Goal: Information Seeking & Learning: Compare options

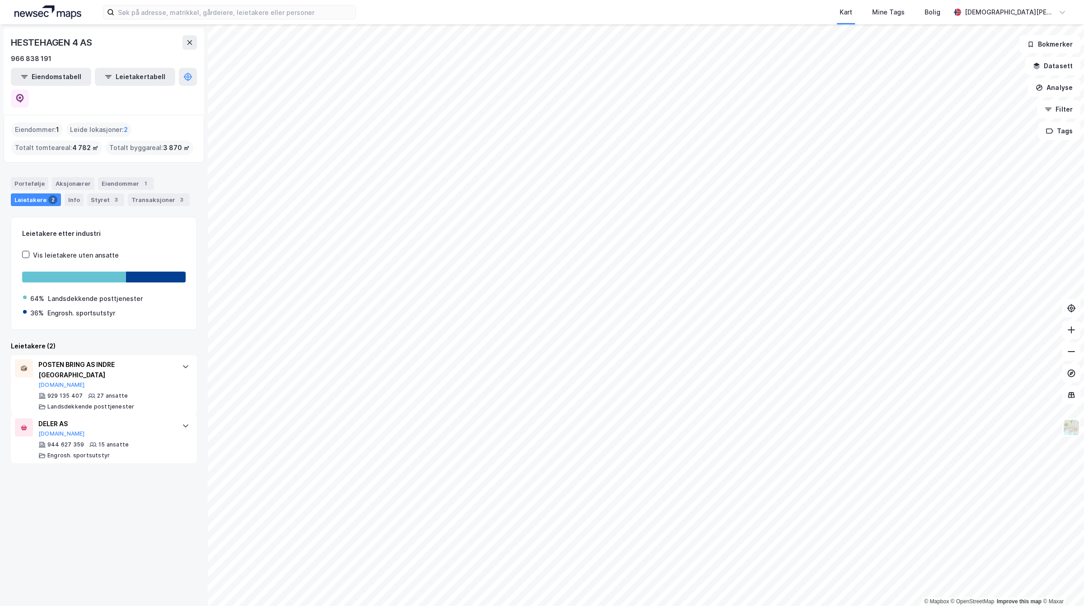
click at [45, 12] on img at bounding box center [47, 12] width 67 height 14
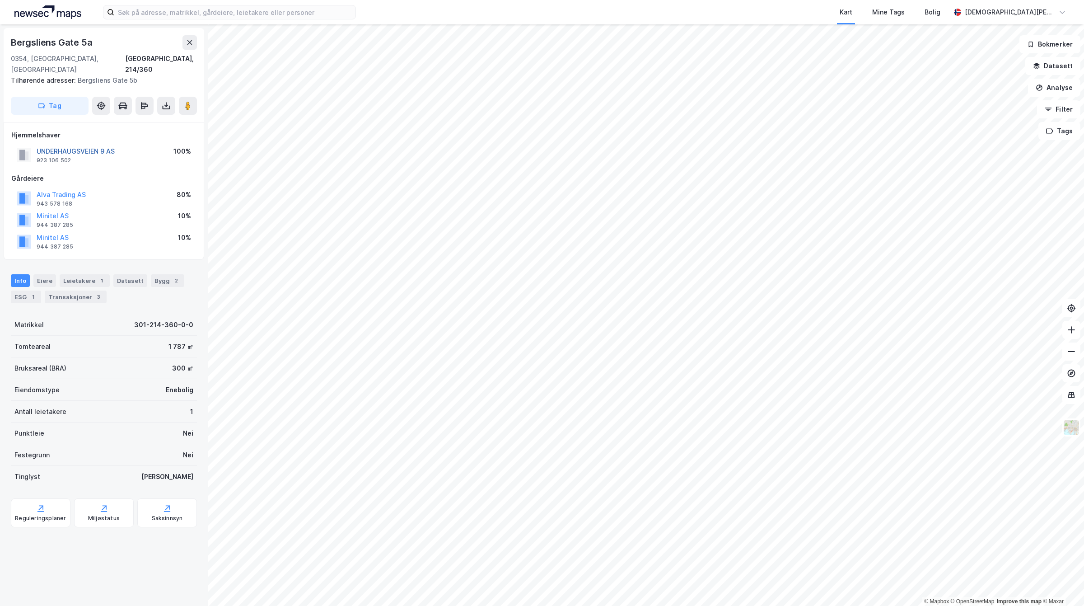
click at [0, 0] on button "UNDERHAUGSVEIEN 9 AS" at bounding box center [0, 0] width 0 height 0
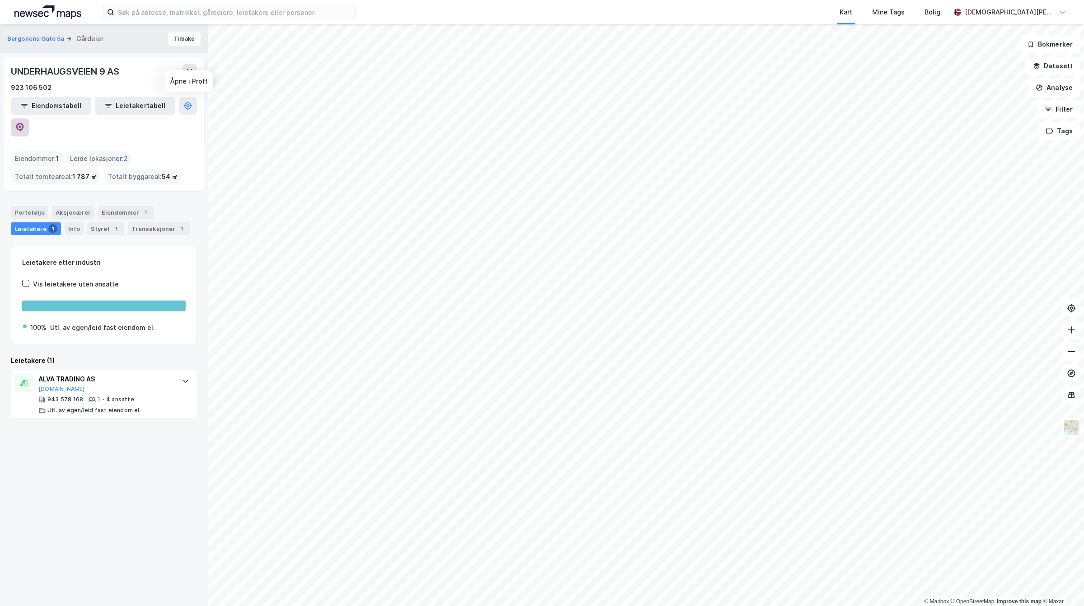
click at [24, 123] on icon at bounding box center [19, 127] width 9 height 9
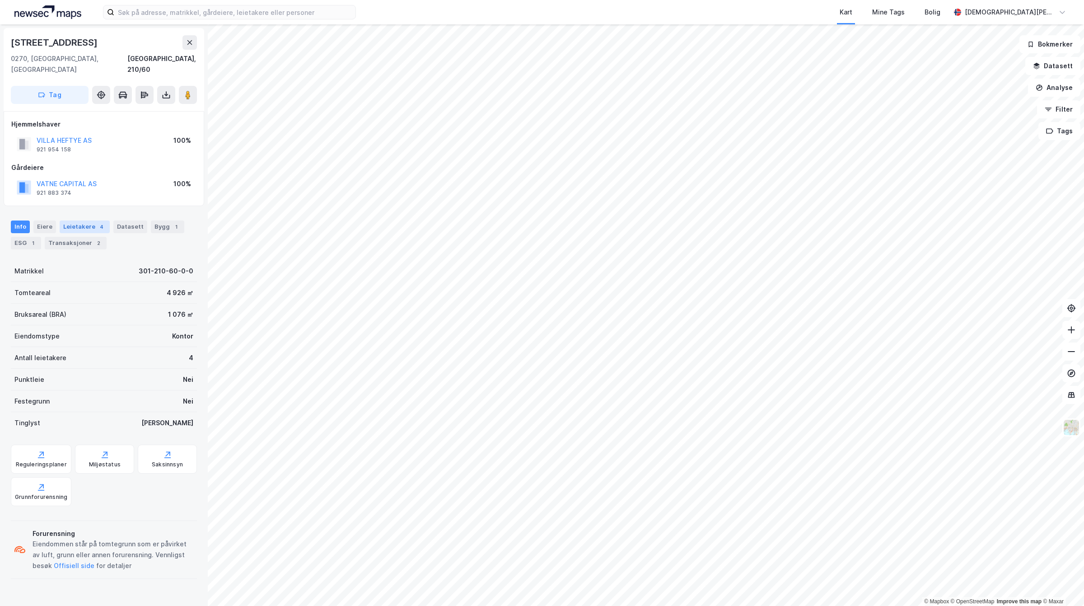
click at [98, 222] on div "4" at bounding box center [101, 226] width 9 height 9
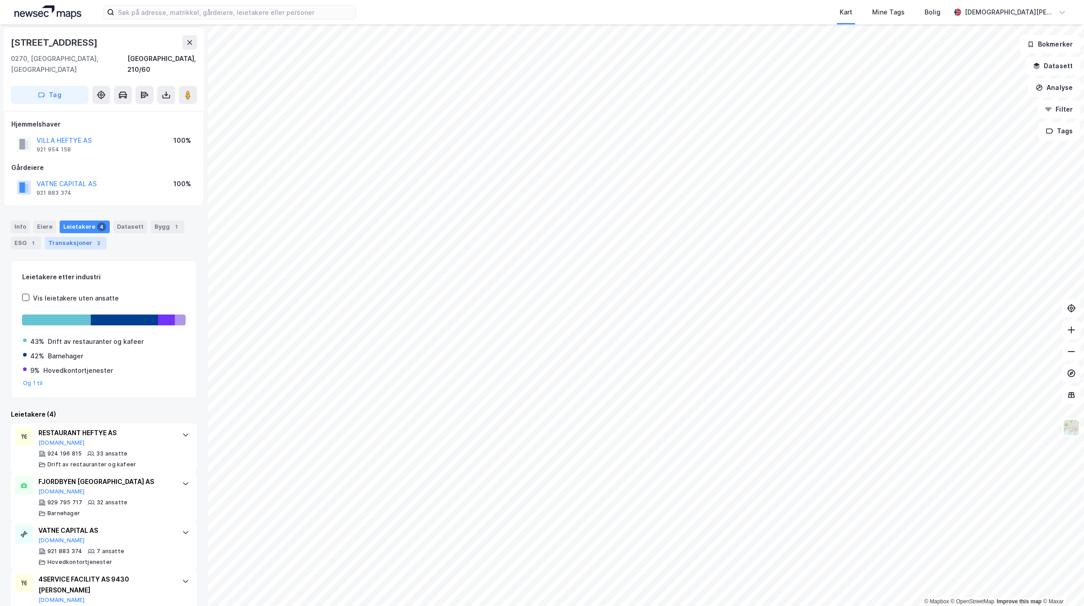
click at [86, 237] on div "Transaksjoner 2" at bounding box center [76, 243] width 62 height 13
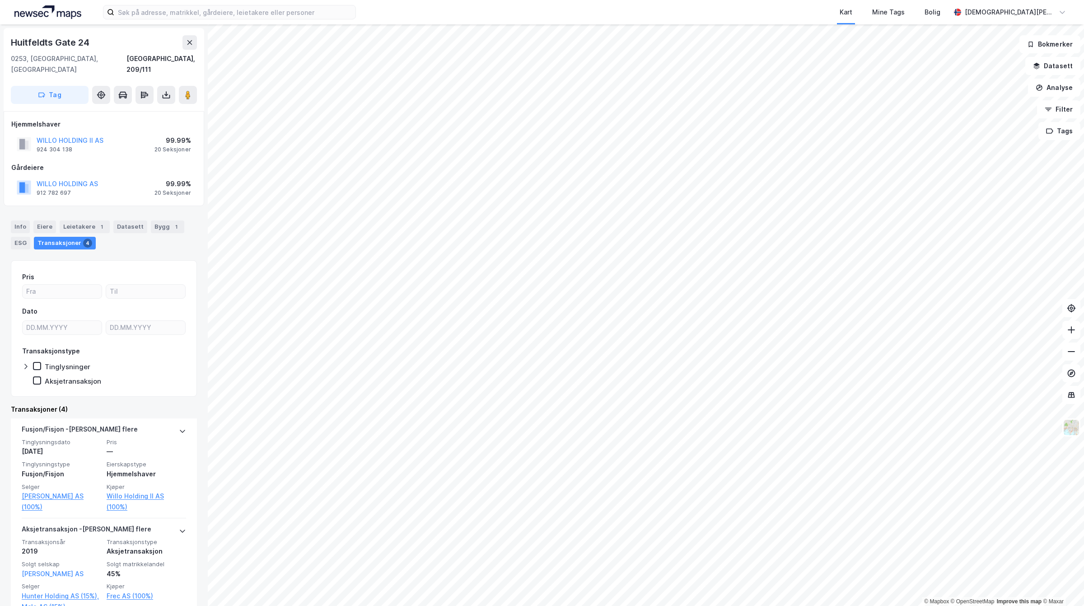
click at [80, 133] on div "WILLO HOLDING II AS 924 304 138 99.99% 20 Seksjoner" at bounding box center [103, 144] width 185 height 22
click at [157, 220] on div "Bygg 1" at bounding box center [167, 226] width 33 height 13
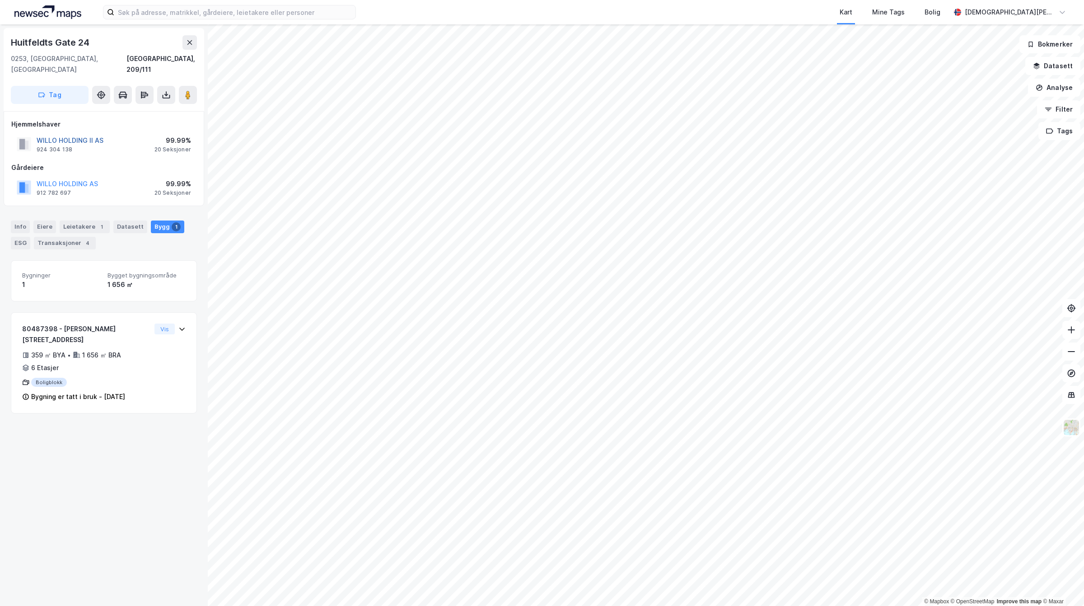
click at [0, 0] on button "WILLO HOLDING II AS" at bounding box center [0, 0] width 0 height 0
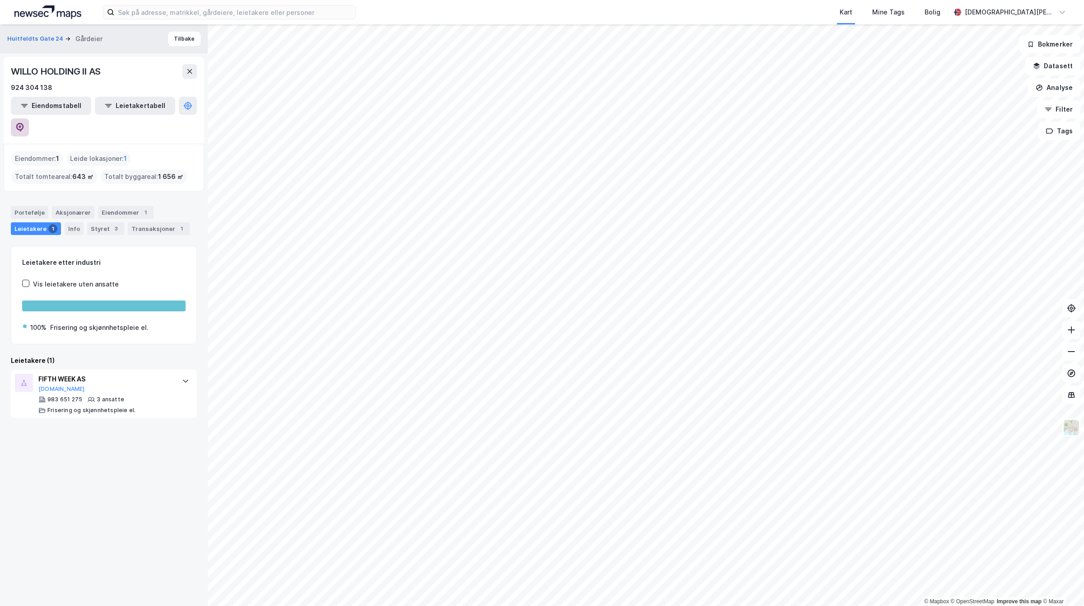
click at [24, 123] on icon at bounding box center [19, 127] width 9 height 9
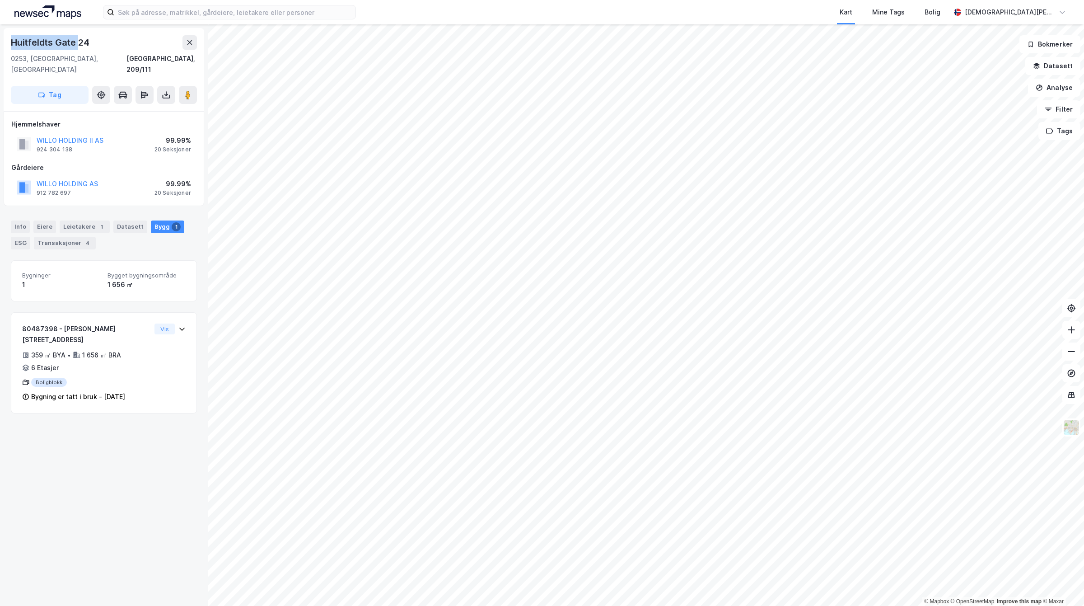
drag, startPoint x: 80, startPoint y: 38, endPoint x: 0, endPoint y: 43, distance: 79.7
click at [0, 43] on div "[GEOGRAPHIC_DATA], 209/111 Tag Hjemmelshaver WILLO HOLDING II AS 924 304 138 99…" at bounding box center [104, 315] width 208 height 582
click at [61, 43] on div "Huitfeldts Gate 24" at bounding box center [51, 42] width 80 height 14
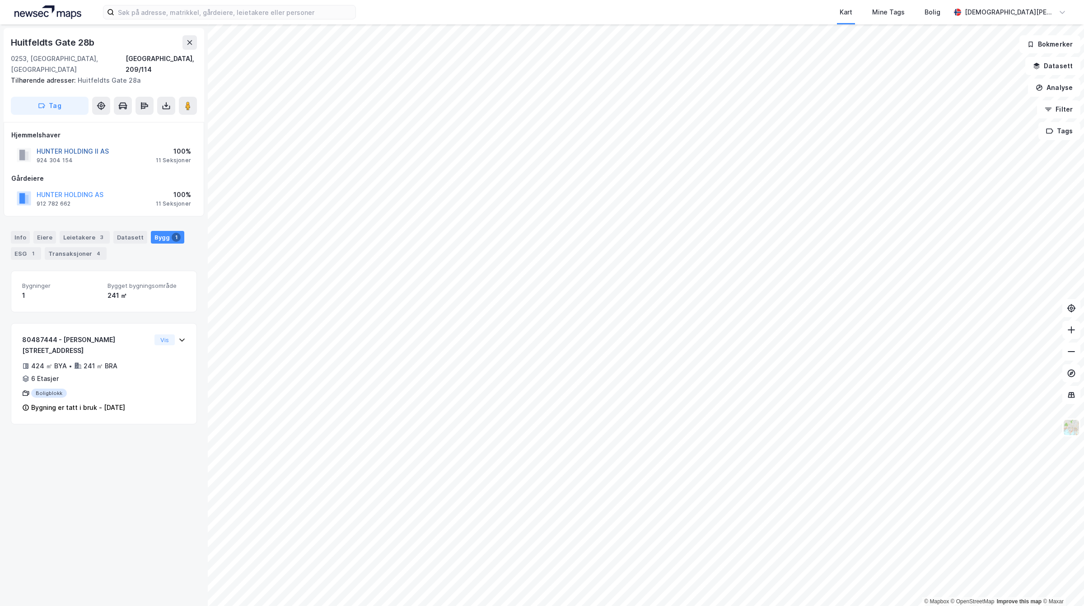
click at [0, 0] on button "HUNTER HOLDING II AS" at bounding box center [0, 0] width 0 height 0
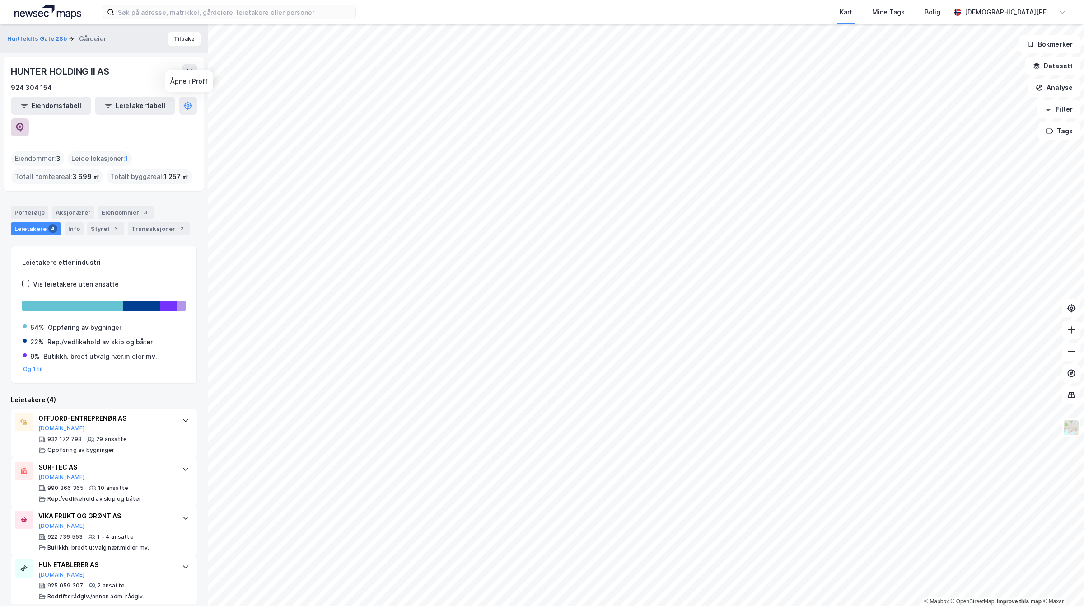
click at [29, 118] on button at bounding box center [20, 127] width 18 height 18
click at [254, 20] on div "Kart Mine Tags Bolig [PERSON_NAME]" at bounding box center [542, 12] width 1084 height 24
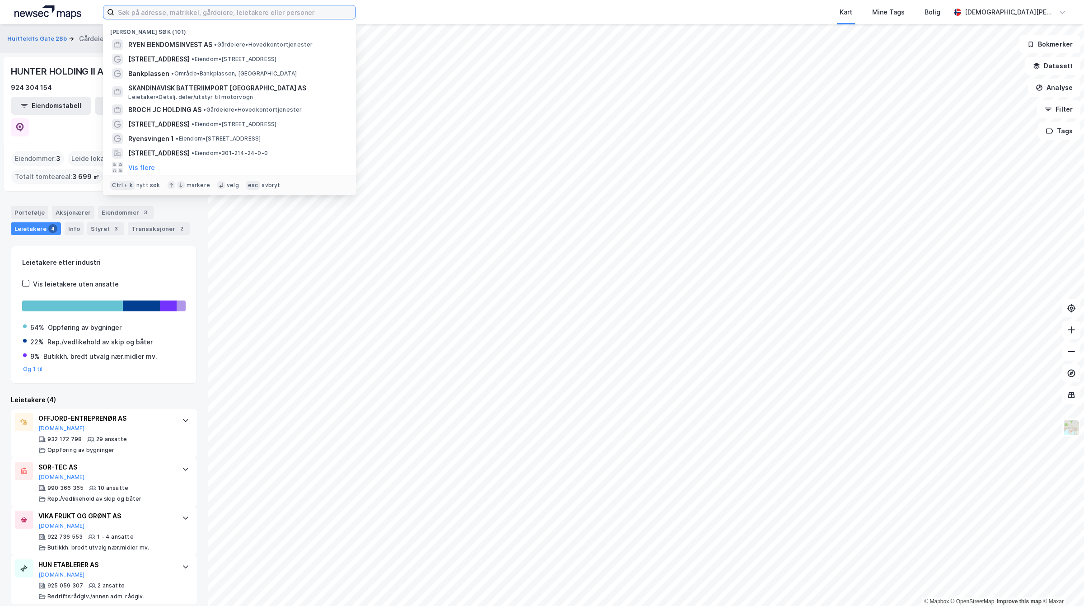
click at [236, 8] on input at bounding box center [234, 12] width 241 height 14
paste input "[STREET_ADDRESS]"
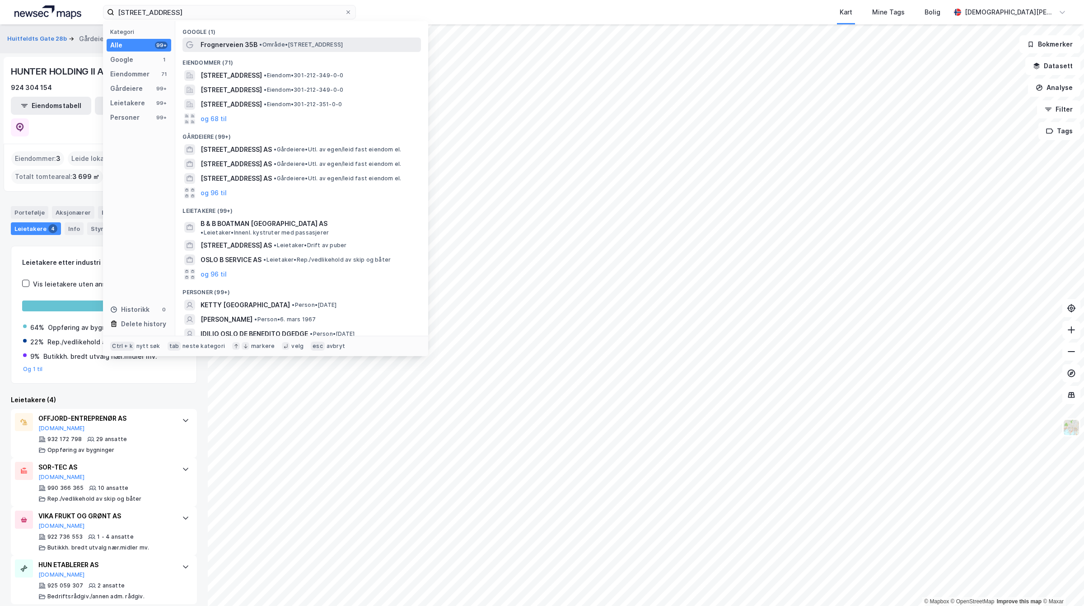
click at [242, 47] on span "Frognerveien 35B" at bounding box center [229, 44] width 57 height 11
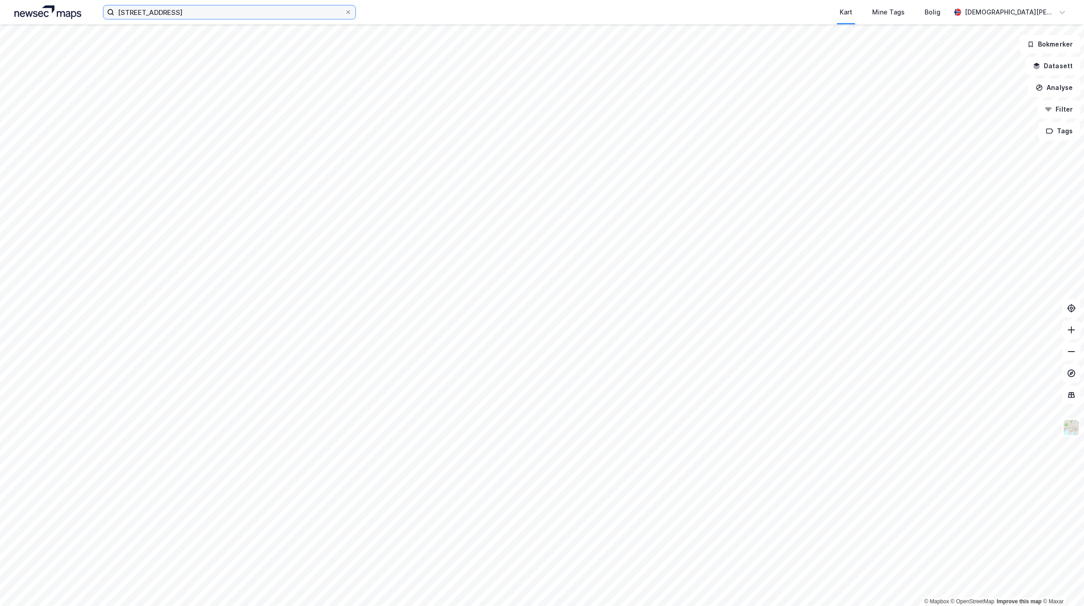
click at [252, 8] on input "[STREET_ADDRESS]" at bounding box center [229, 12] width 230 height 14
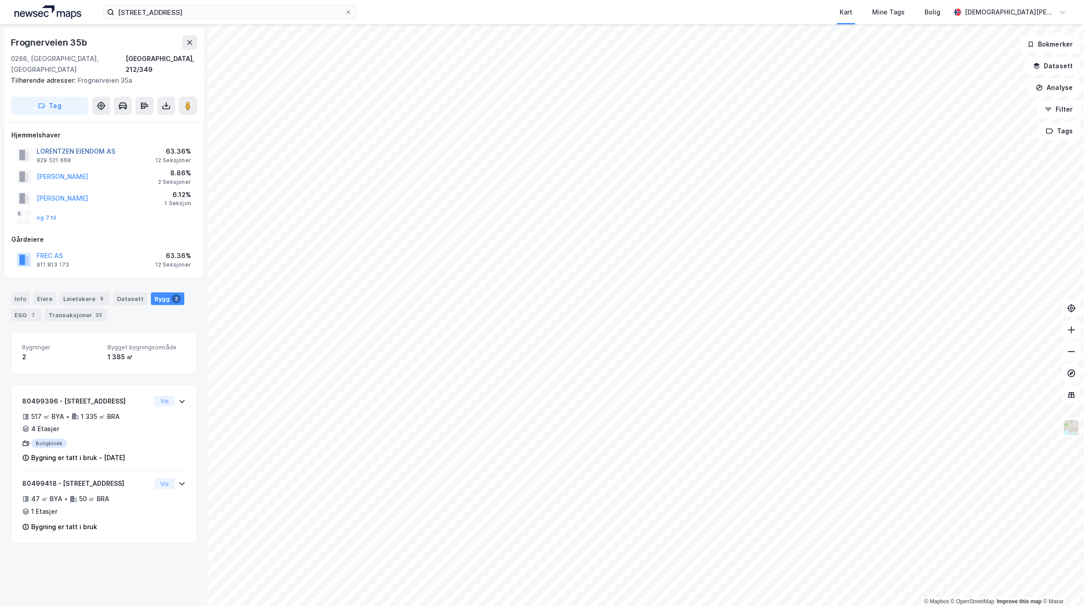
click at [0, 0] on button "LORENTZEN EIENDOM AS" at bounding box center [0, 0] width 0 height 0
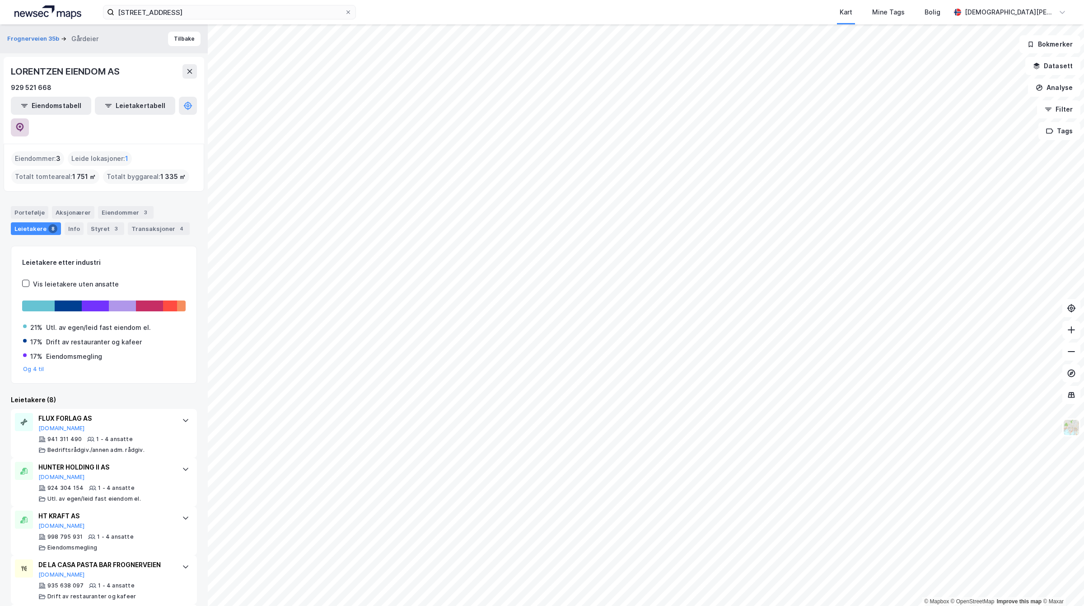
click at [24, 123] on icon at bounding box center [20, 127] width 8 height 9
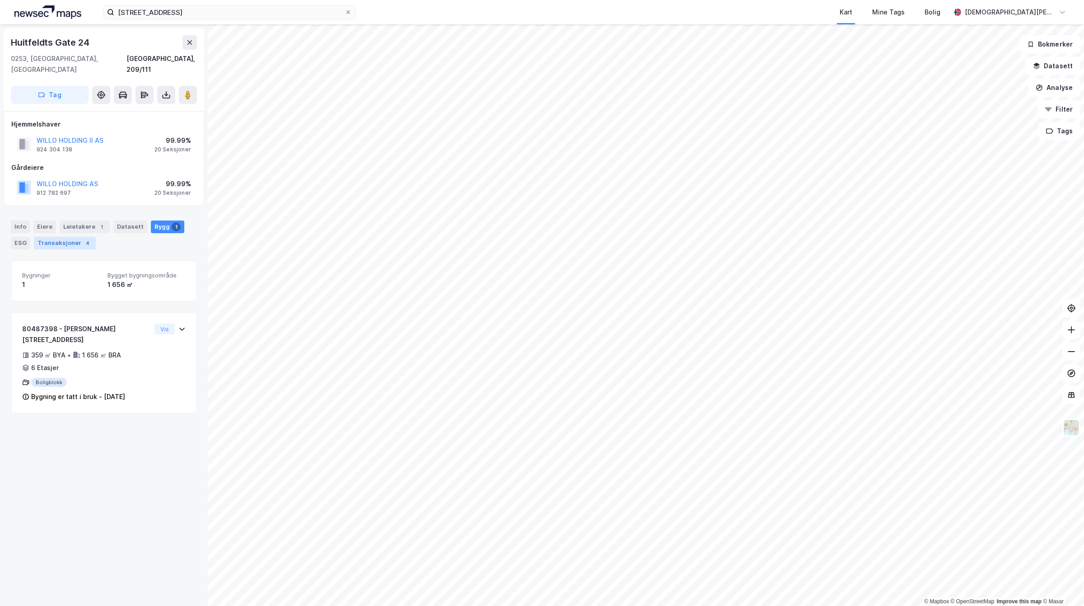
click at [82, 237] on div "Transaksjoner 4" at bounding box center [65, 243] width 62 height 13
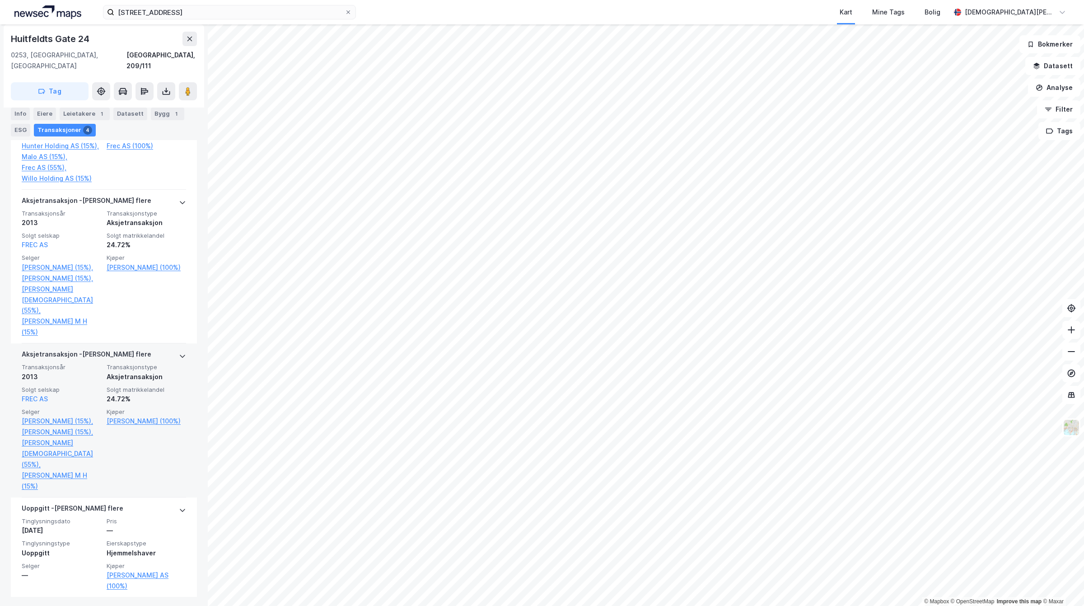
scroll to position [473, 0]
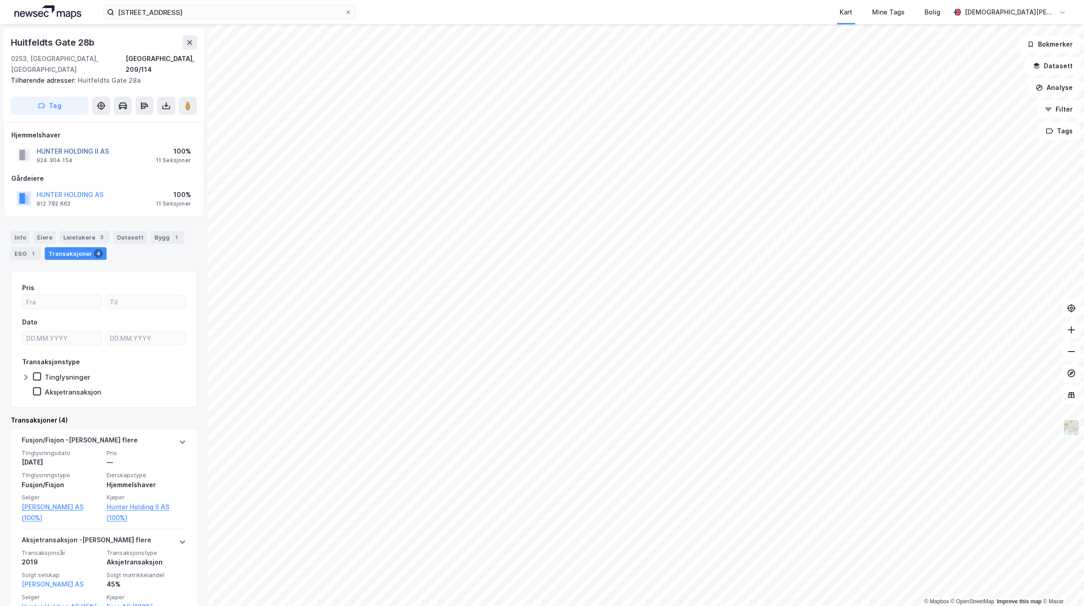
click at [0, 0] on button "HUNTER HOLDING II AS" at bounding box center [0, 0] width 0 height 0
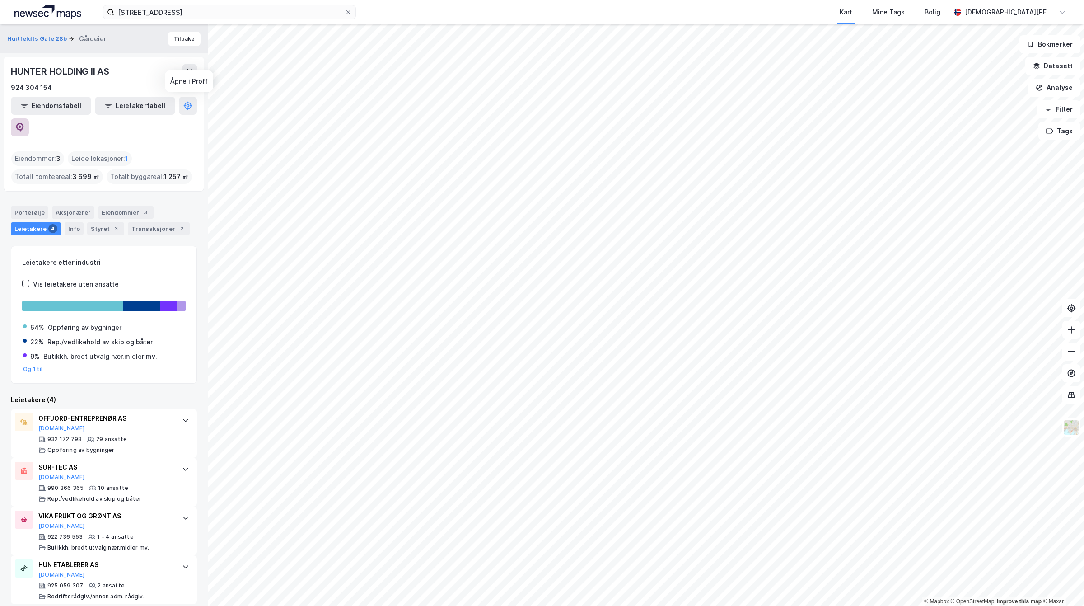
click at [29, 118] on button at bounding box center [20, 127] width 18 height 18
click at [42, 38] on button "Huitfeldts Gate 28b" at bounding box center [37, 38] width 61 height 9
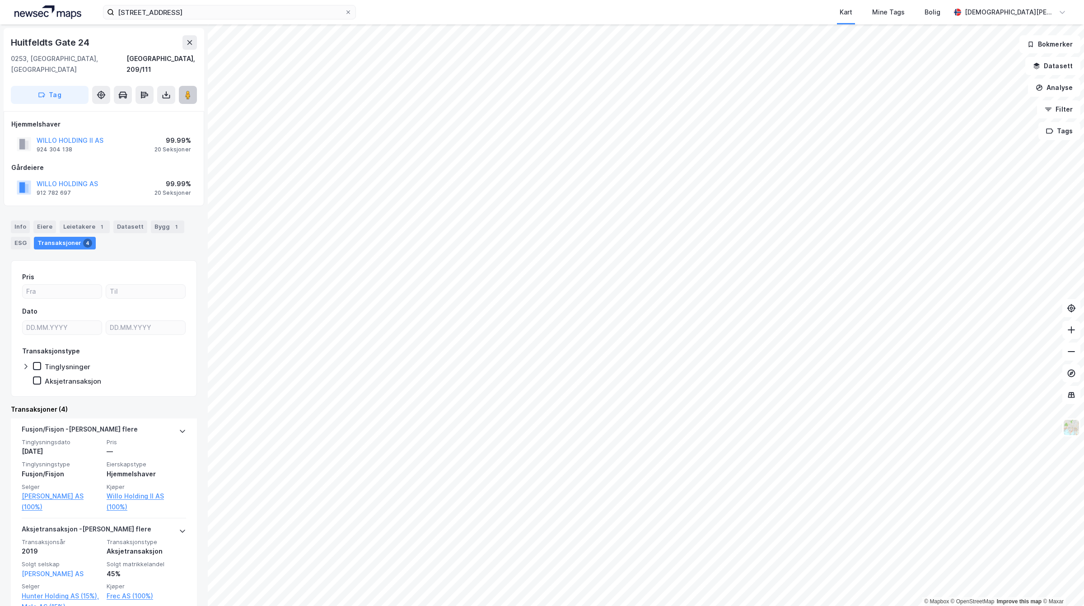
click at [192, 90] on icon at bounding box center [187, 94] width 9 height 9
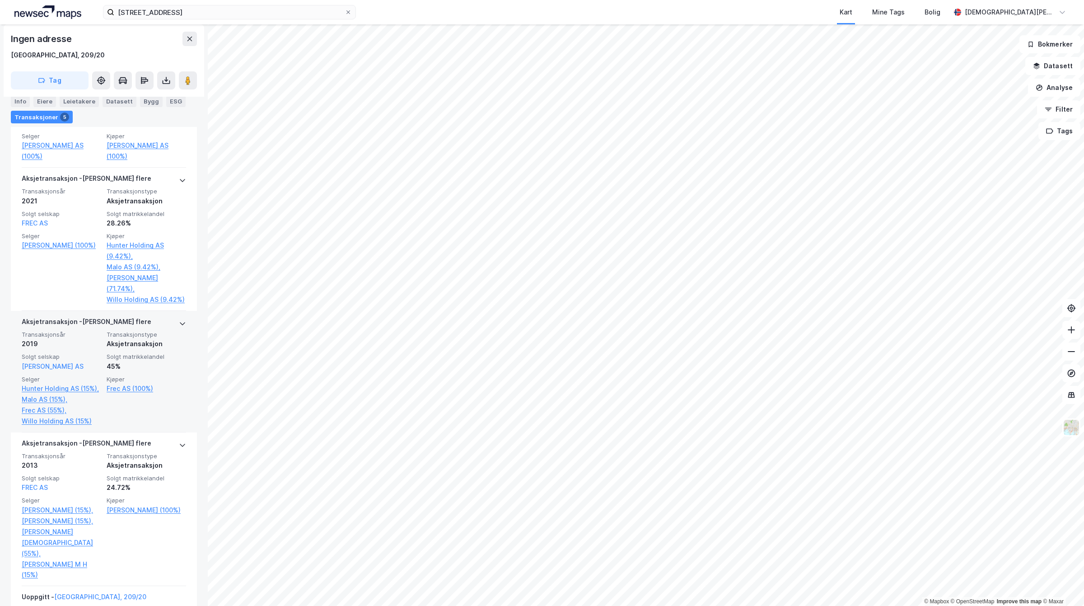
scroll to position [338, 0]
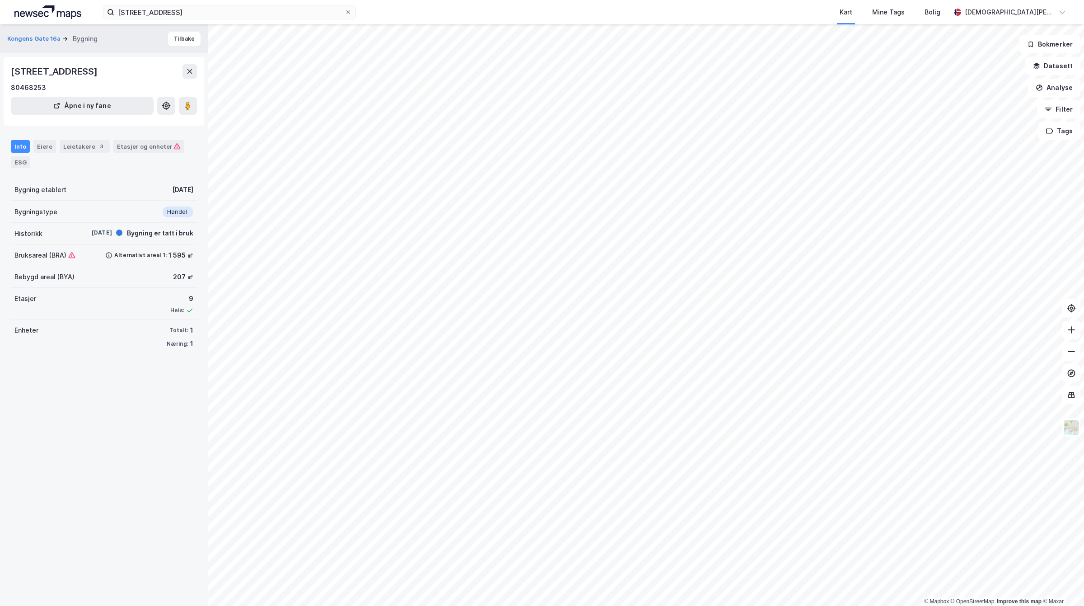
click at [624, 23] on div "[STREET_ADDRESS] Kart Mine Tags Bolig [PERSON_NAME] © Mapbox © OpenStreetMap Im…" at bounding box center [542, 303] width 1084 height 606
click at [6, 226] on div "© Mapbox © OpenStreetMap Improve this map © [GEOGRAPHIC_DATA] 16a Bygning [STRE…" at bounding box center [542, 315] width 1084 height 582
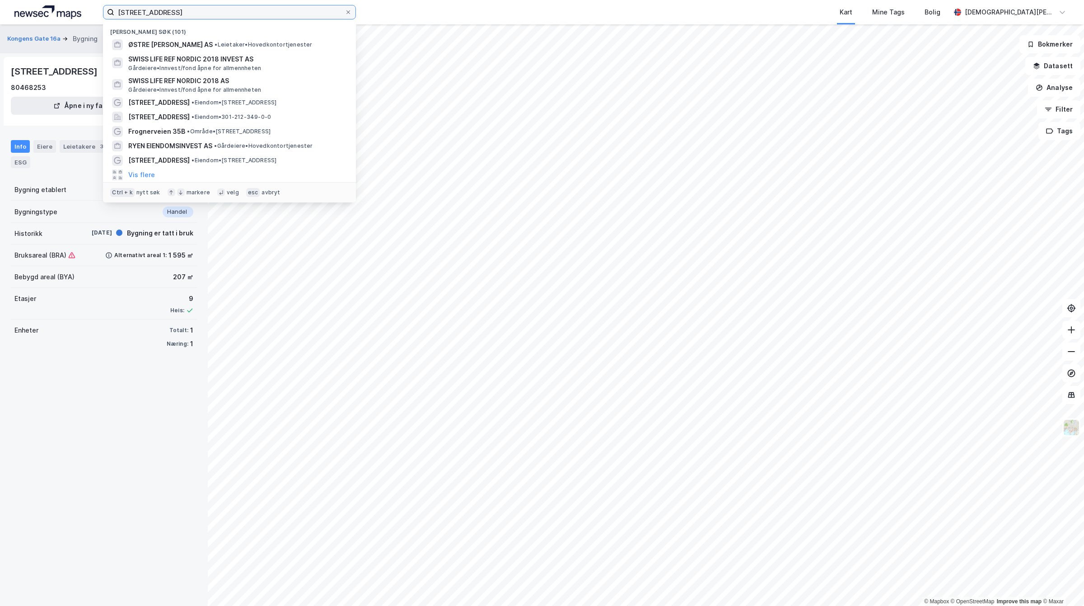
click at [261, 12] on input "[STREET_ADDRESS]" at bounding box center [229, 12] width 230 height 14
drag, startPoint x: 261, startPoint y: 12, endPoint x: -98, endPoint y: 12, distance: 359.2
click at [0, 12] on html "[STREET_ADDRESS] Nylige søk (101) ØSTRE AKER LAGERBYGG AS • Leietaker • Hovedko…" at bounding box center [542, 303] width 1084 height 606
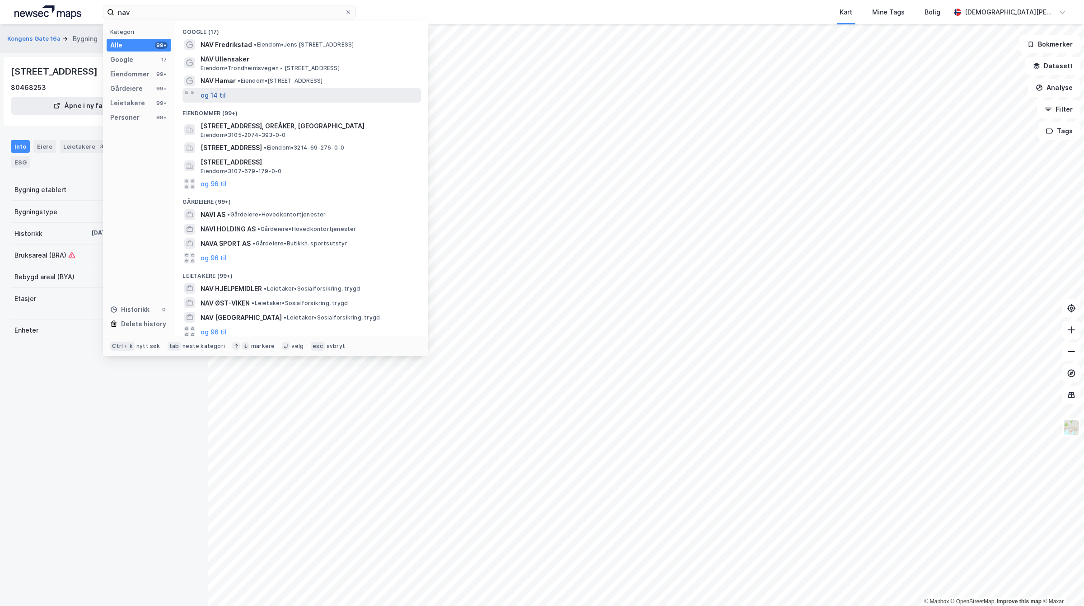
click at [211, 92] on button "og 14 til" at bounding box center [213, 95] width 25 height 11
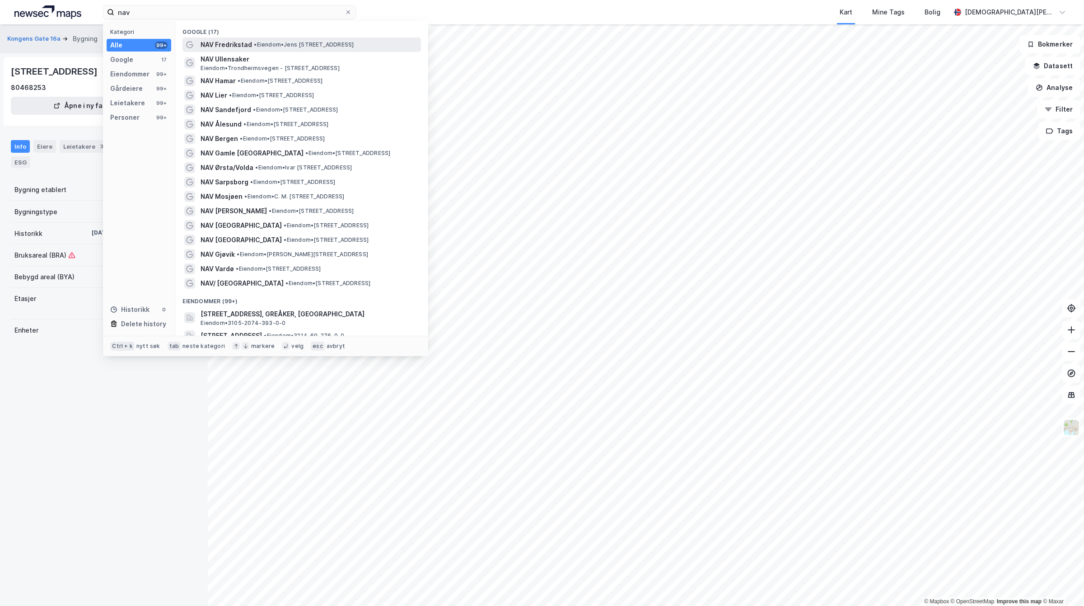
click at [263, 46] on span "• Eiendom • [PERSON_NAME][STREET_ADDRESS]" at bounding box center [304, 44] width 100 height 7
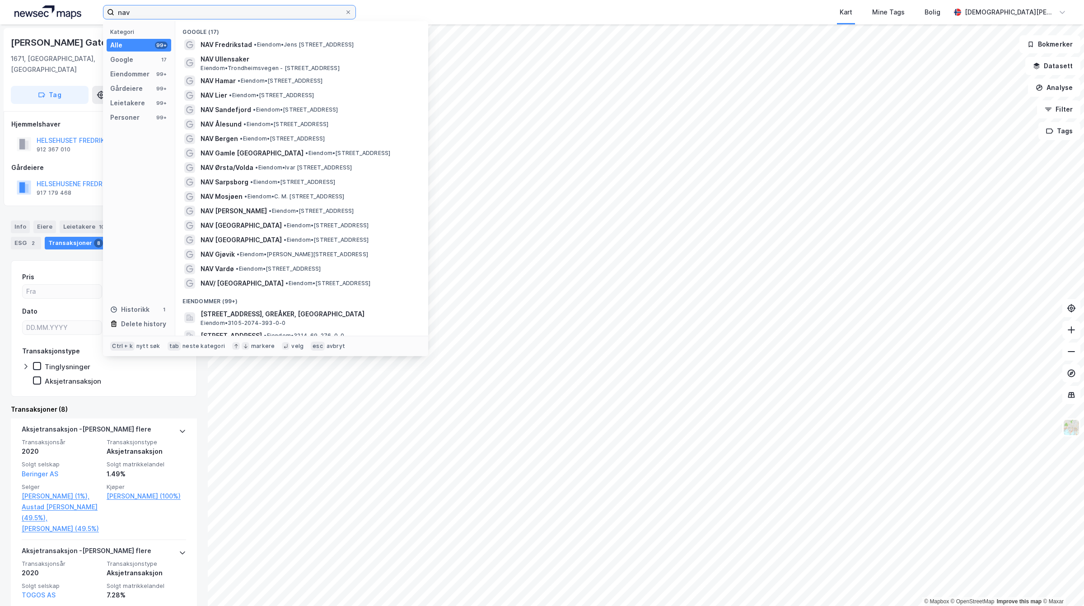
click at [236, 10] on input "nav" at bounding box center [229, 12] width 230 height 14
click at [262, 94] on span "• Eiendom • [STREET_ADDRESS]" at bounding box center [271, 95] width 85 height 7
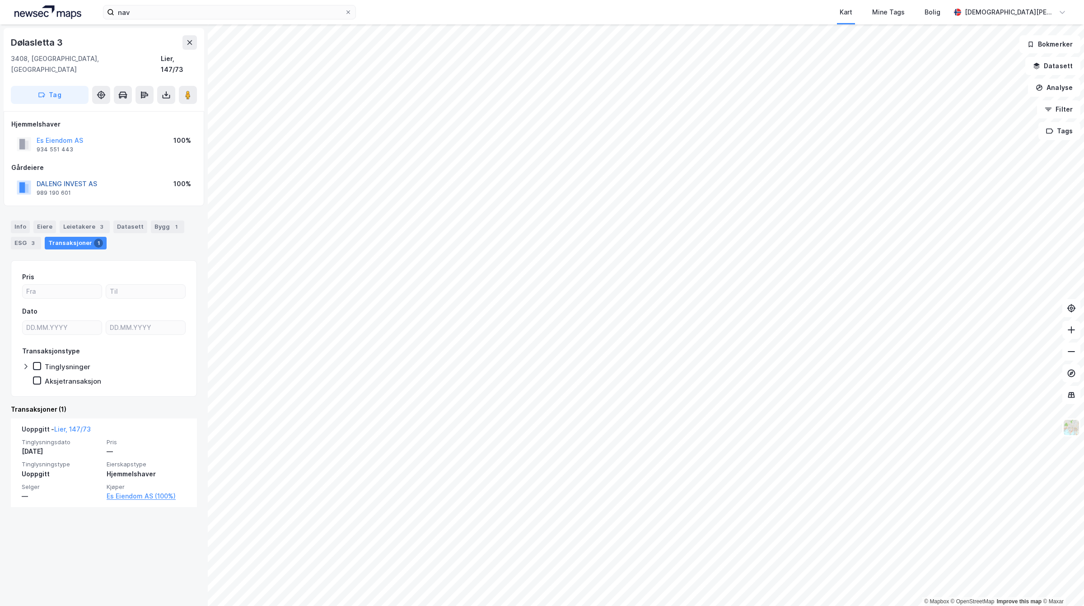
click at [0, 0] on button "DALENG INVEST AS" at bounding box center [0, 0] width 0 height 0
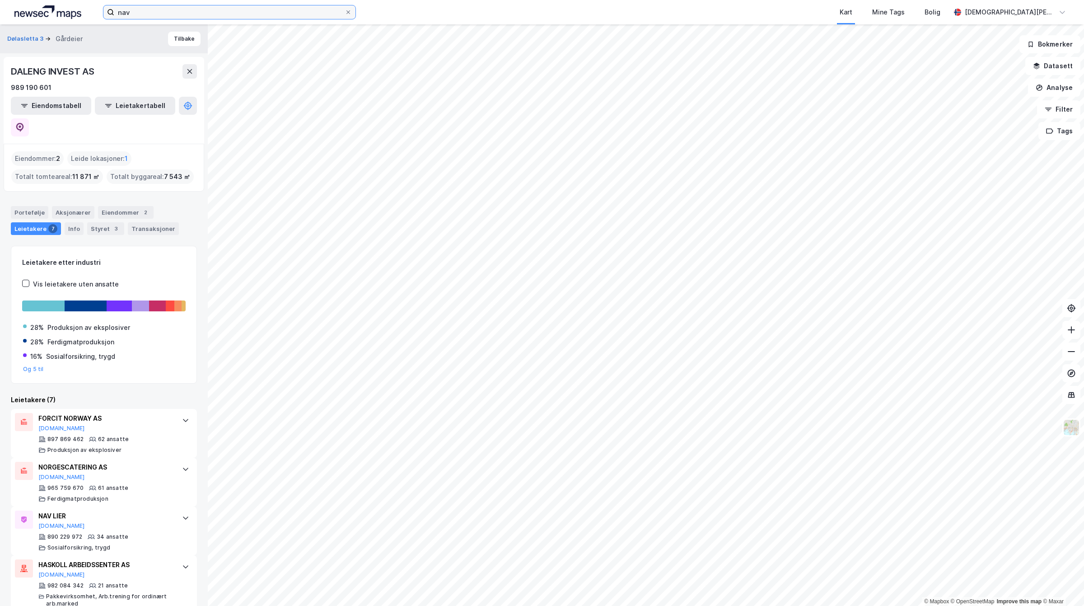
click at [208, 12] on input "nav" at bounding box center [229, 12] width 230 height 14
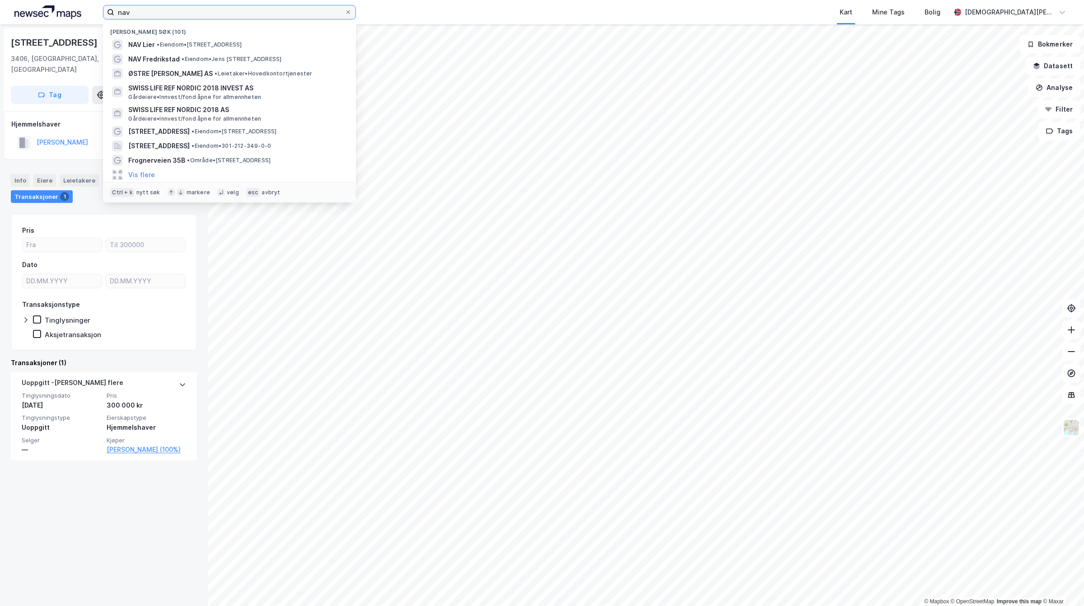
click at [154, 17] on input "nav" at bounding box center [229, 12] width 230 height 14
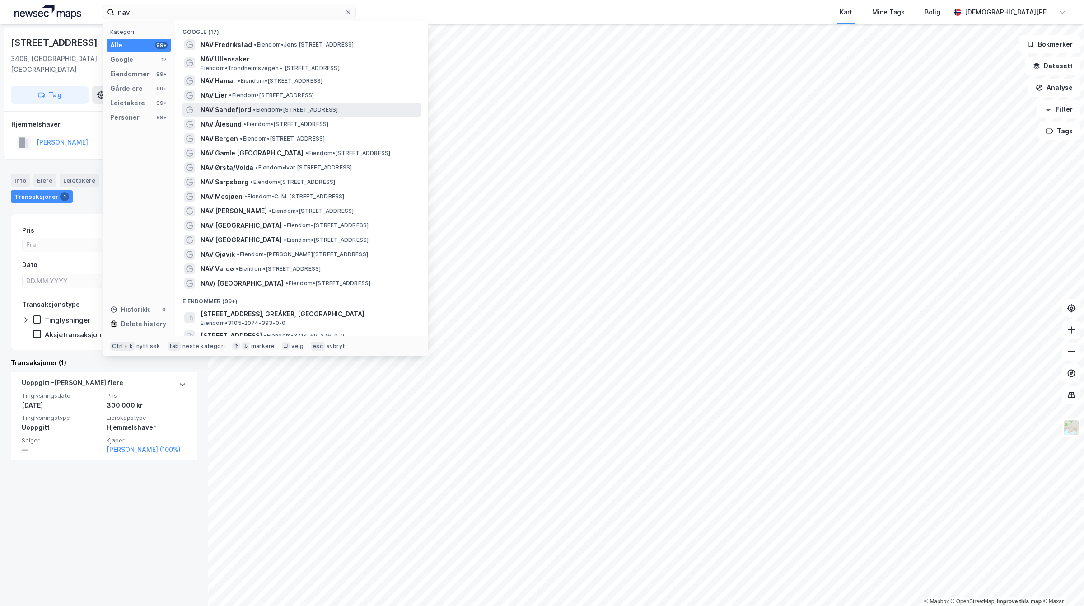
click at [251, 103] on div "NAV Sandefjord • Eiendom • [STREET_ADDRESS]" at bounding box center [302, 110] width 239 height 14
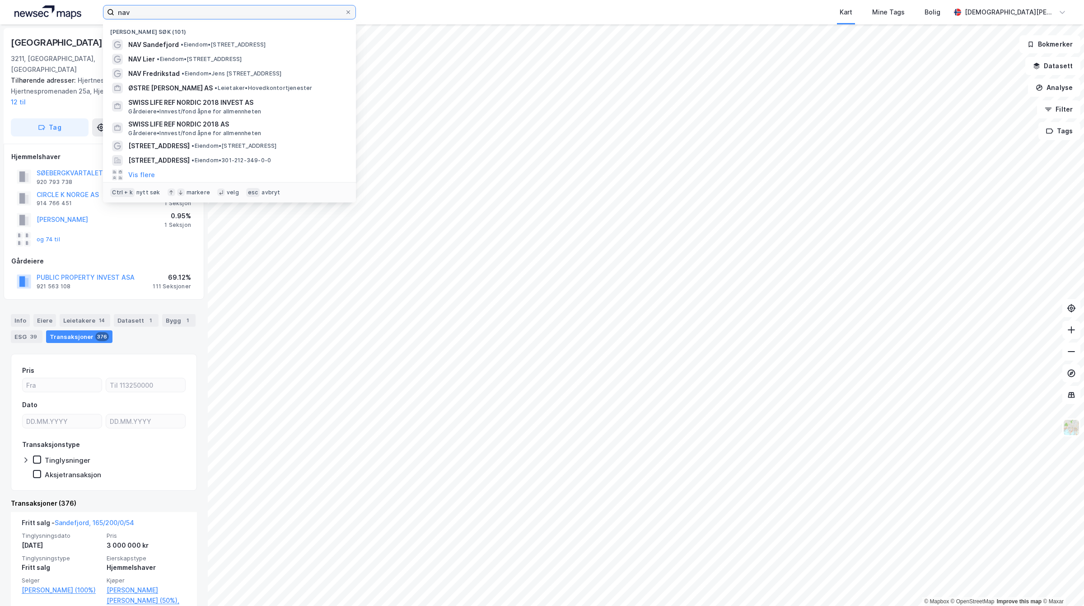
click at [227, 10] on input "nav" at bounding box center [229, 12] width 230 height 14
click at [161, 7] on input "nav" at bounding box center [229, 12] width 230 height 14
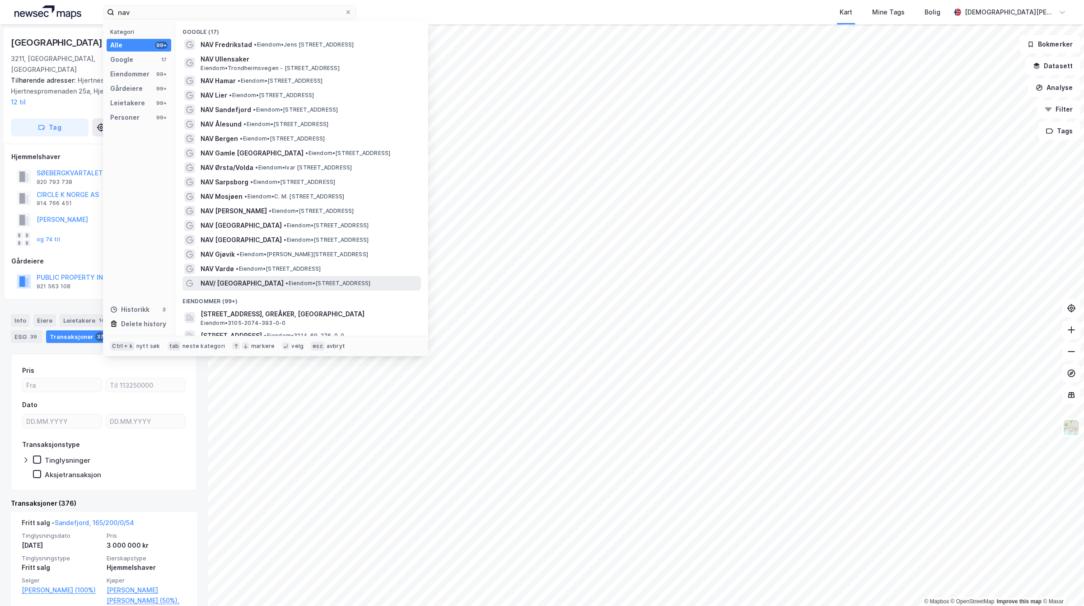
click at [233, 288] on span "NAV/ [GEOGRAPHIC_DATA]" at bounding box center [242, 283] width 83 height 11
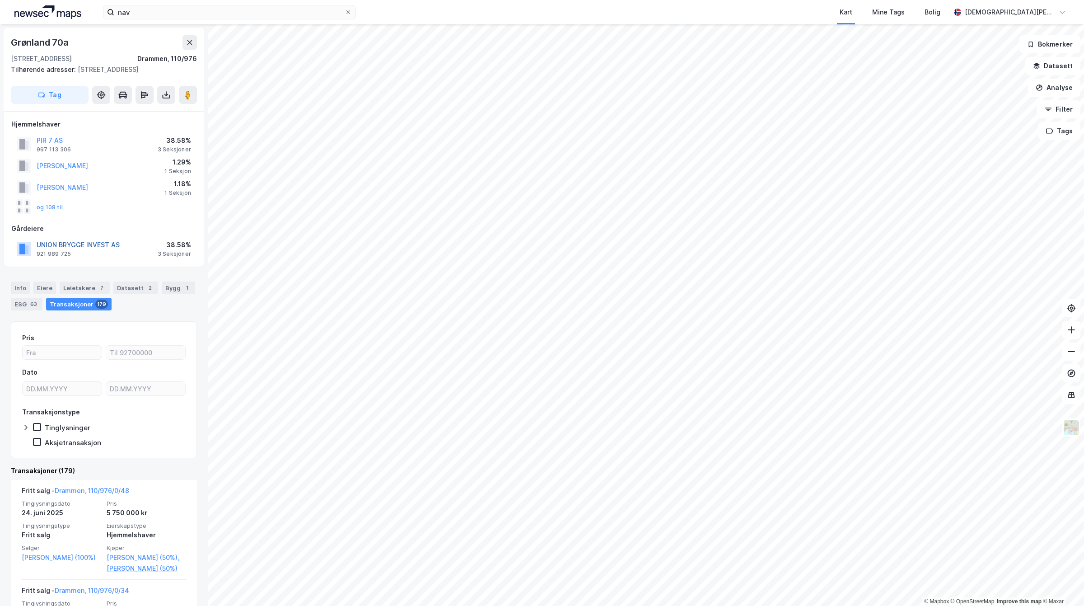
click at [0, 0] on button "UNION BRYGGE INVEST AS" at bounding box center [0, 0] width 0 height 0
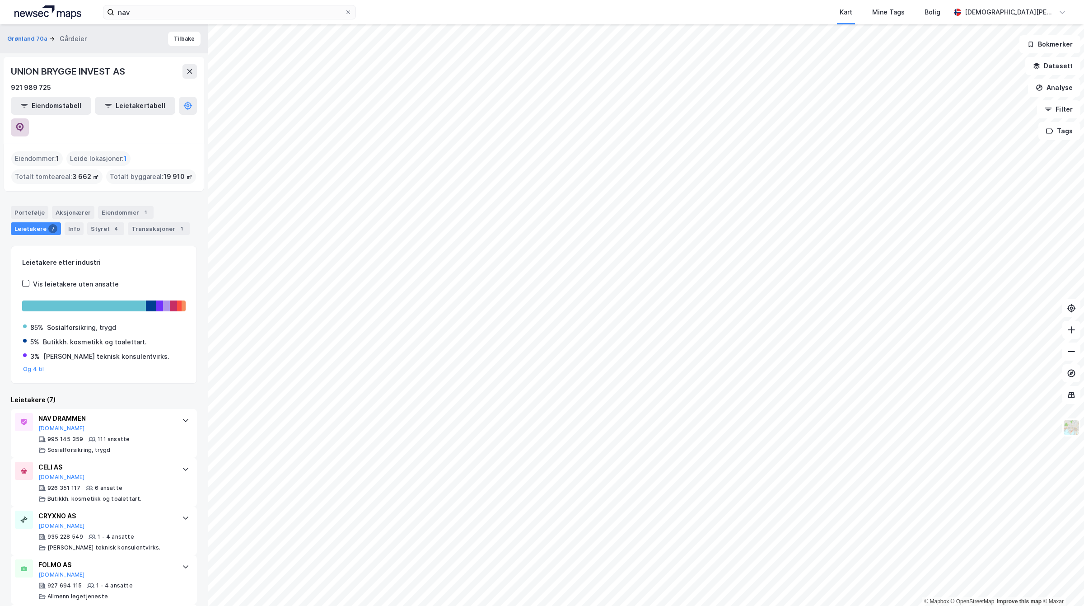
click at [24, 123] on icon at bounding box center [19, 127] width 9 height 9
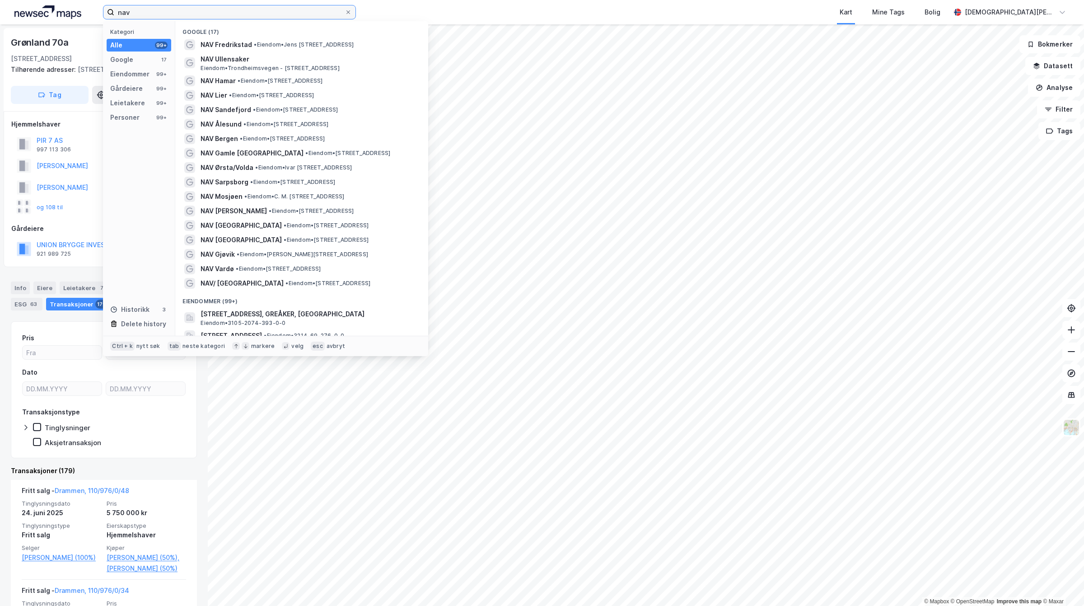
click at [151, 11] on input "nav" at bounding box center [229, 12] width 230 height 14
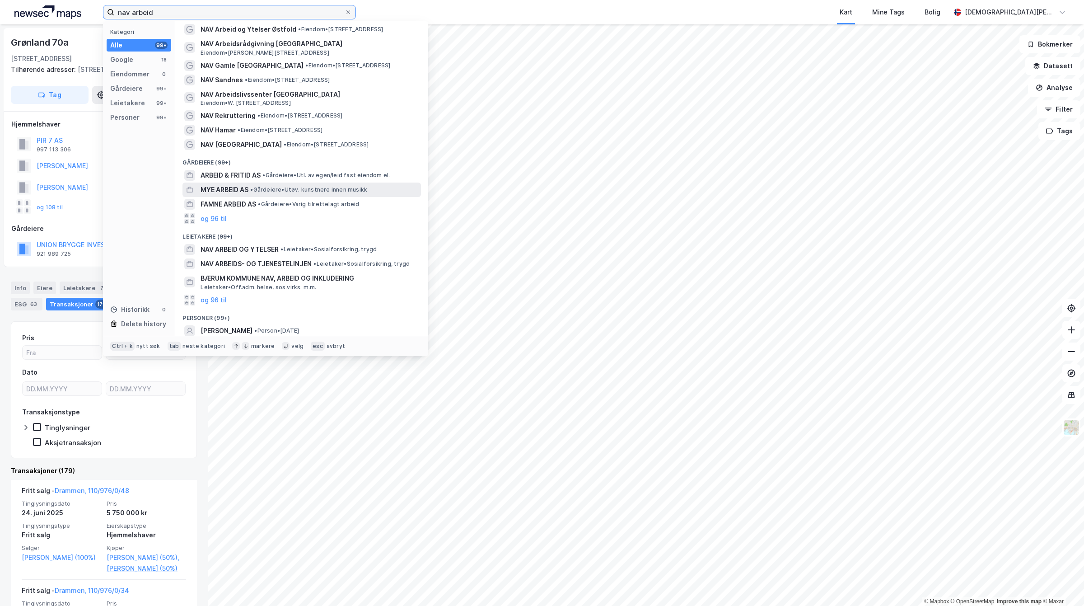
scroll to position [163, 0]
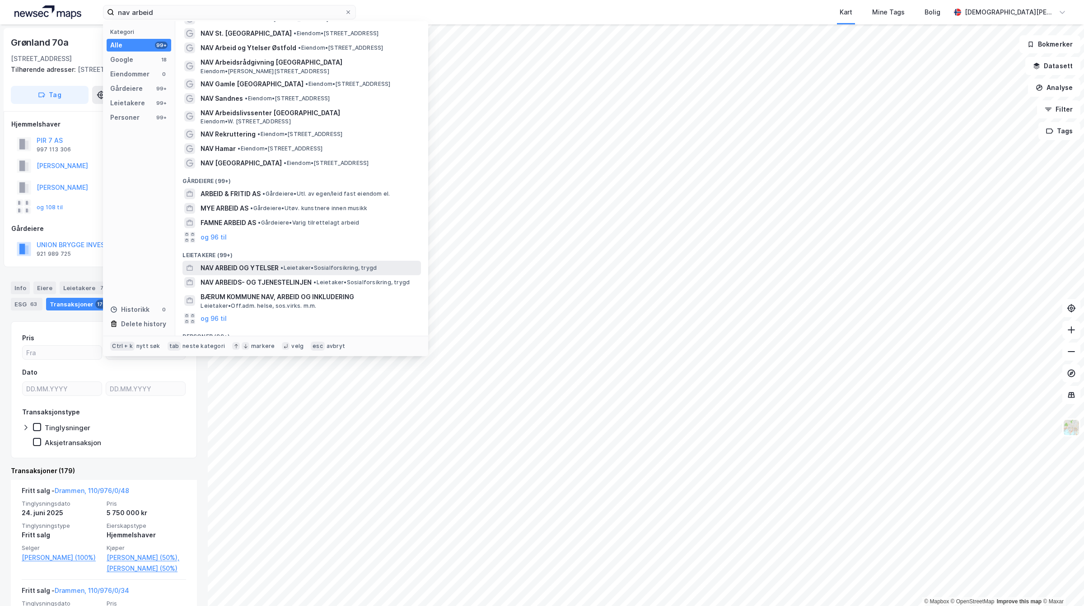
click at [278, 263] on span "NAV ARBEID OG YTELSER" at bounding box center [240, 268] width 78 height 11
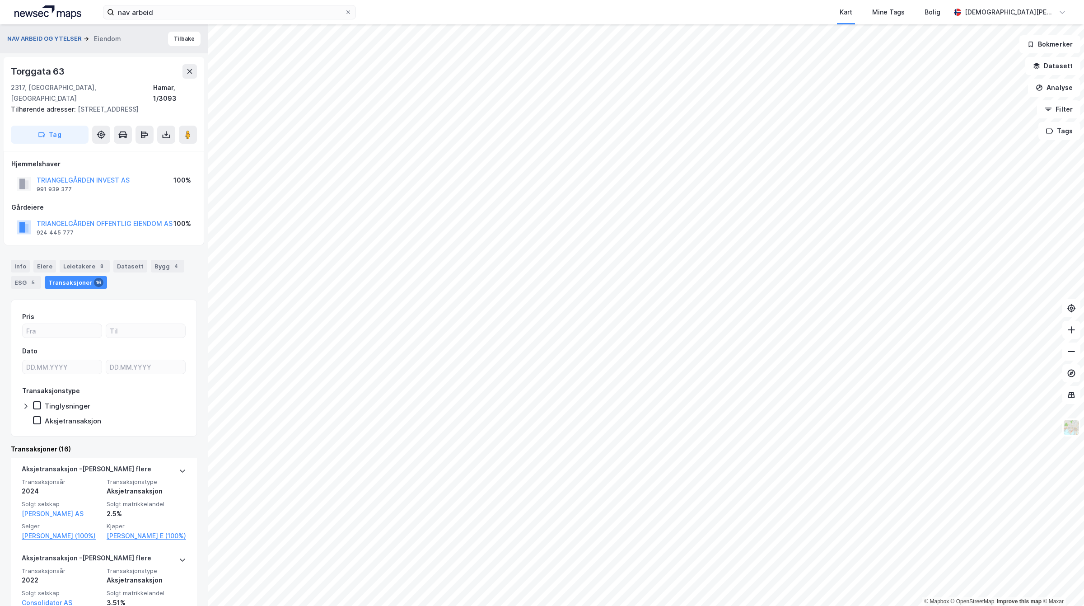
click at [61, 35] on button "NAV ARBEID OG YTELSER" at bounding box center [45, 38] width 76 height 9
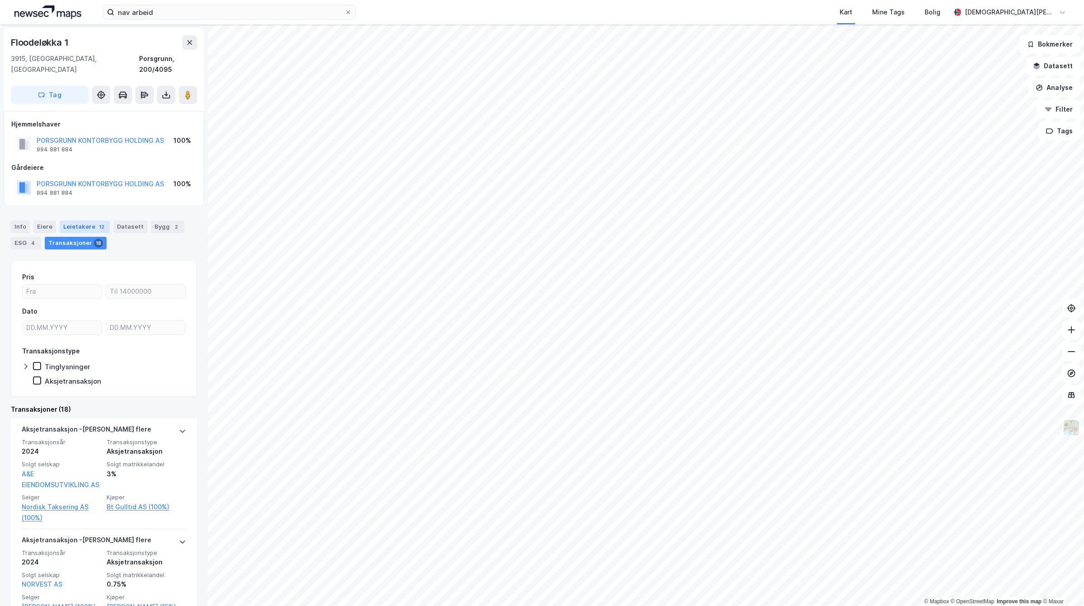
click at [77, 220] on div "Leietakere 12" at bounding box center [85, 226] width 50 height 13
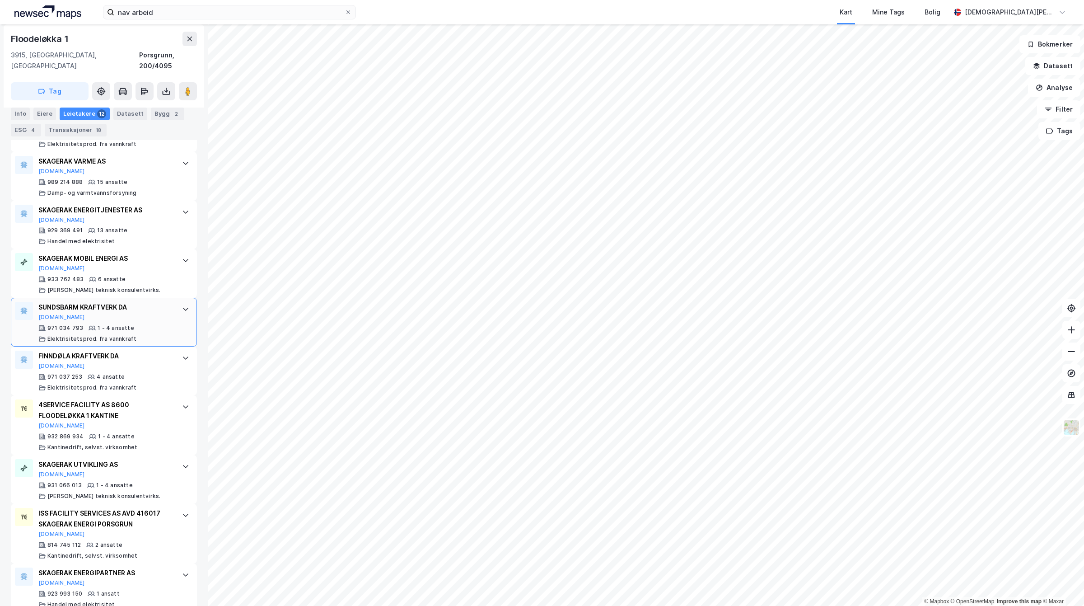
scroll to position [432, 0]
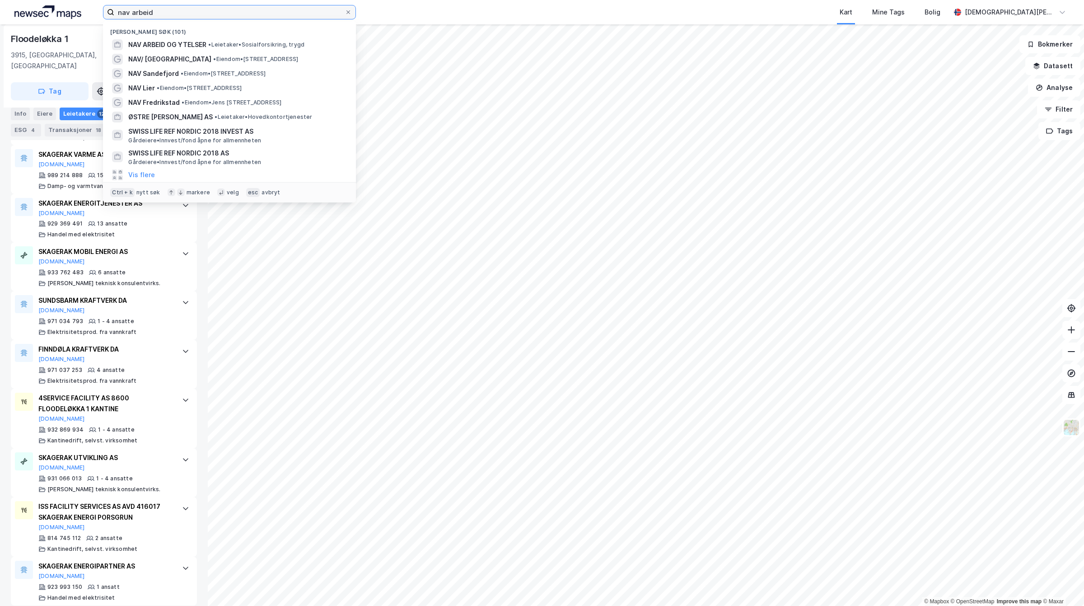
click at [178, 11] on input "nav arbeid" at bounding box center [229, 12] width 230 height 14
click at [208, 43] on div "NAV ARBEID OG YTELSER • Leietaker • Sosialforsikring, trygd" at bounding box center [237, 44] width 219 height 11
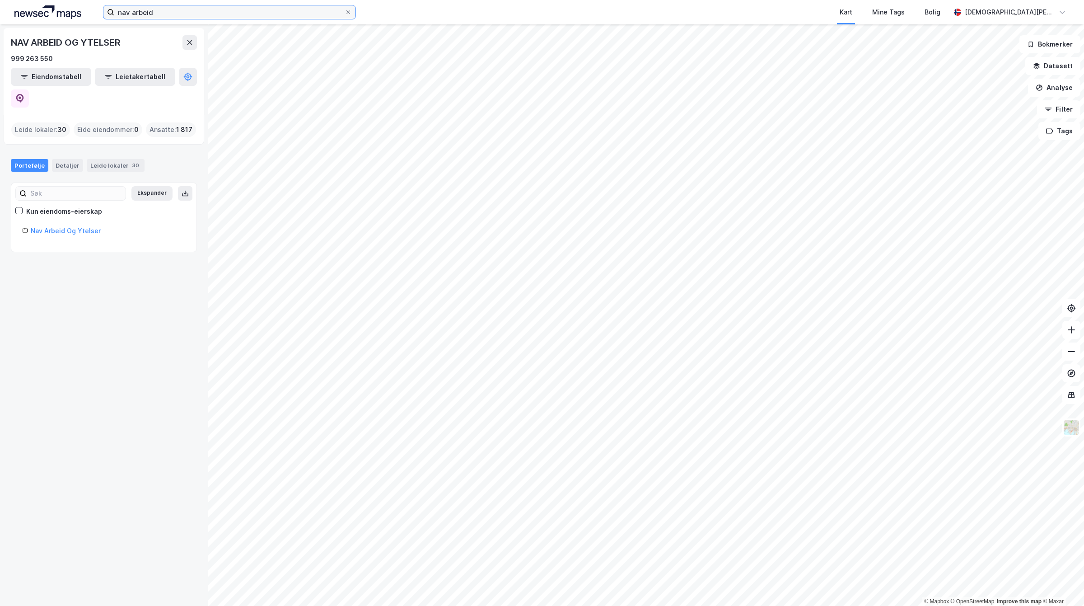
click at [203, 17] on input "nav arbeid" at bounding box center [229, 12] width 230 height 14
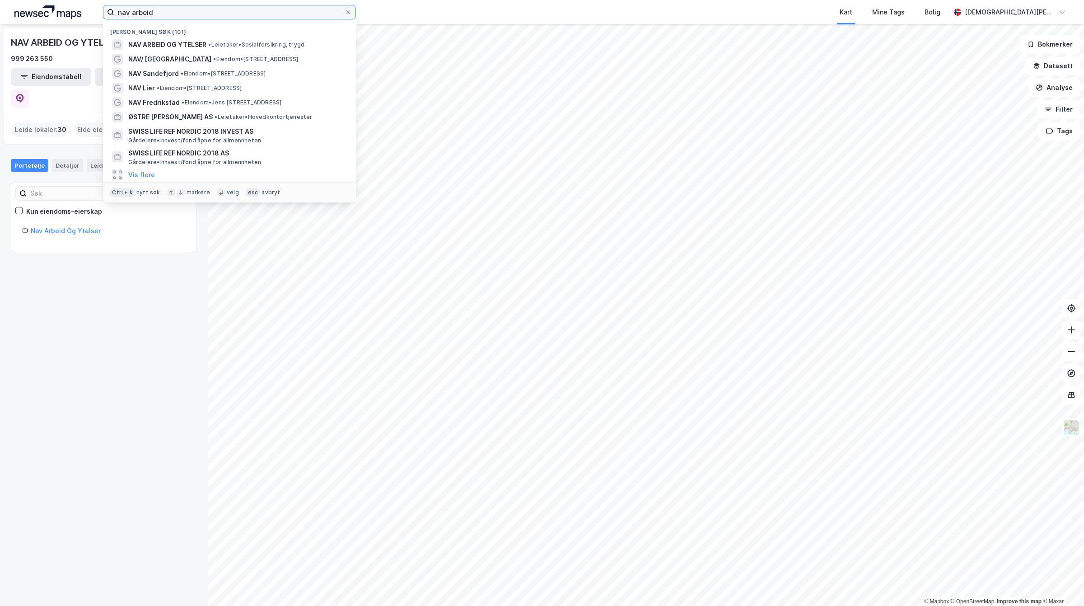
drag, startPoint x: 203, startPoint y: 17, endPoint x: 124, endPoint y: 17, distance: 79.1
click at [124, 17] on input "nav arbeid" at bounding box center [229, 12] width 230 height 14
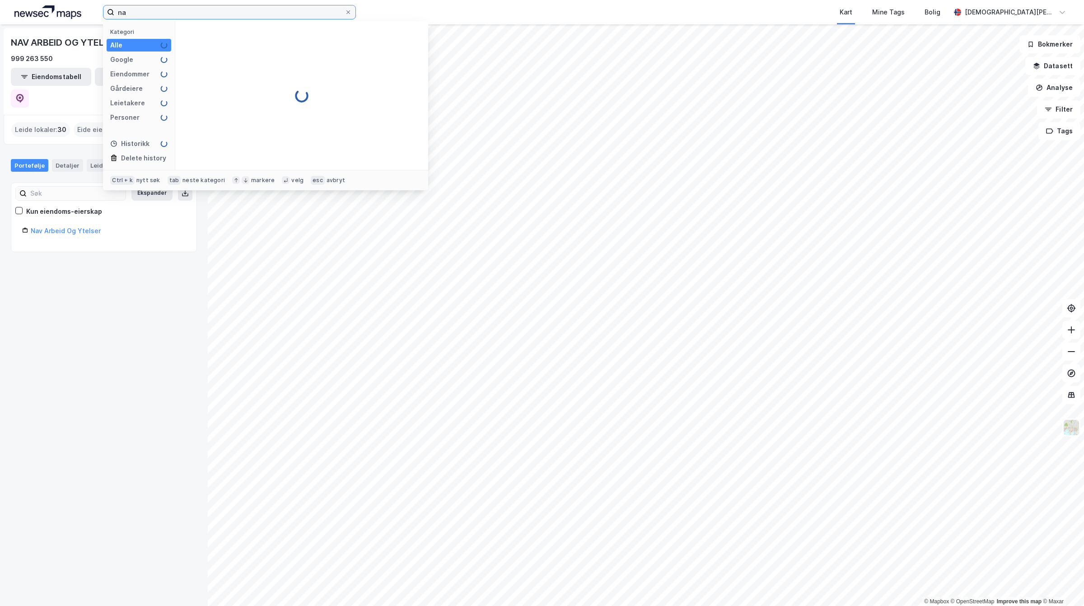
type input "n"
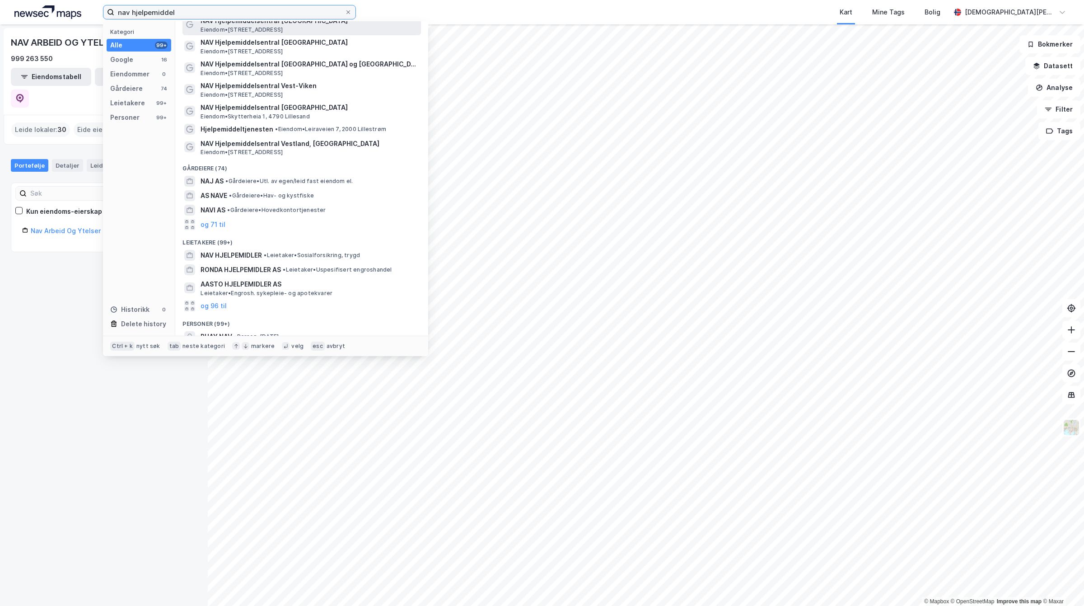
scroll to position [263, 0]
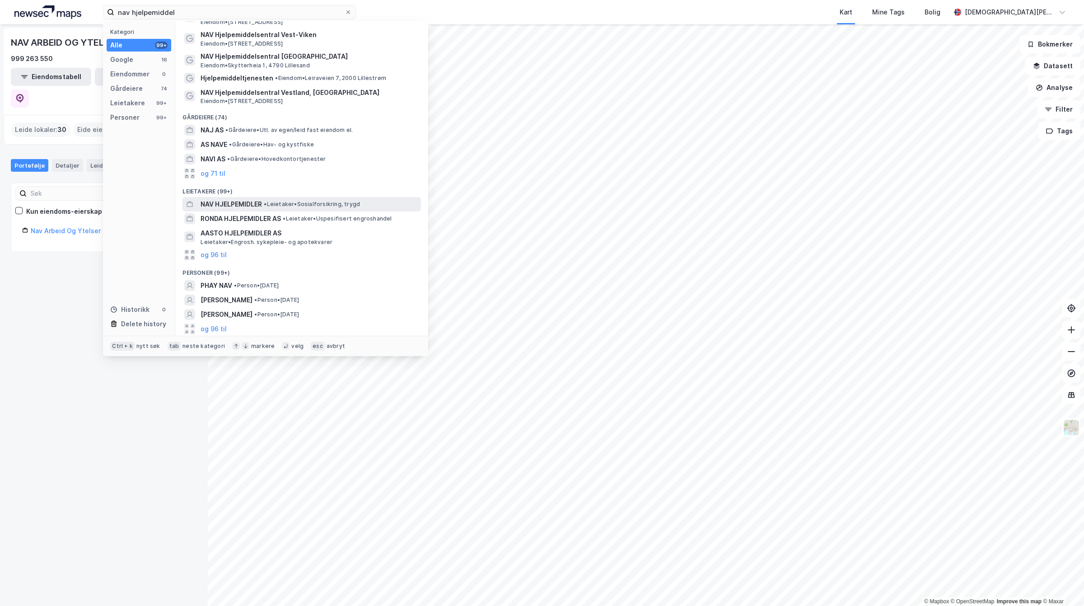
click at [252, 204] on span "NAV HJELPEMIDLER" at bounding box center [231, 204] width 61 height 11
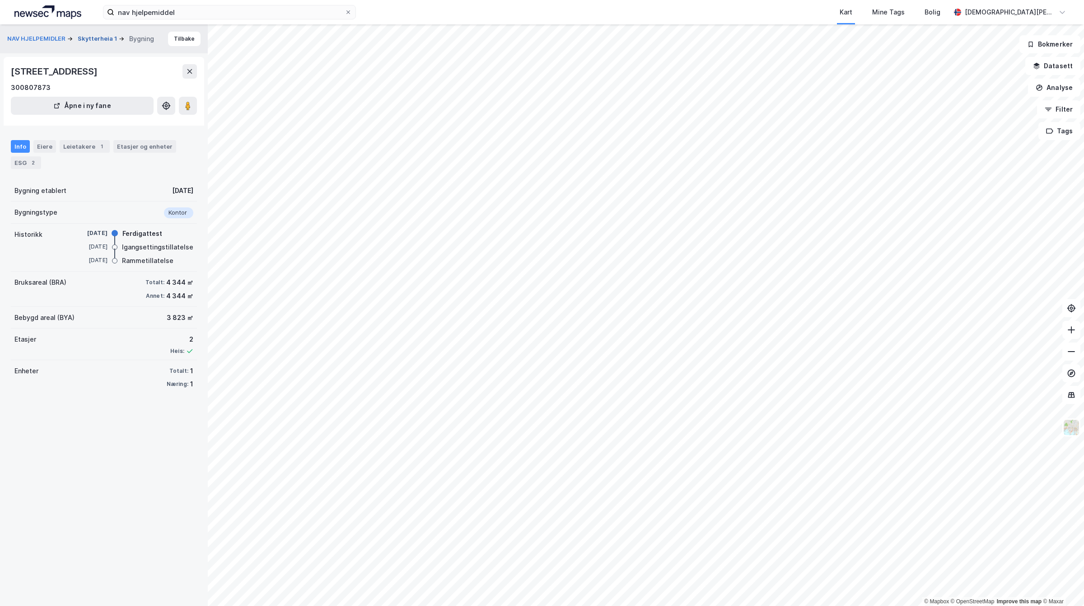
click at [105, 38] on button "Skytterheia 1" at bounding box center [98, 38] width 41 height 9
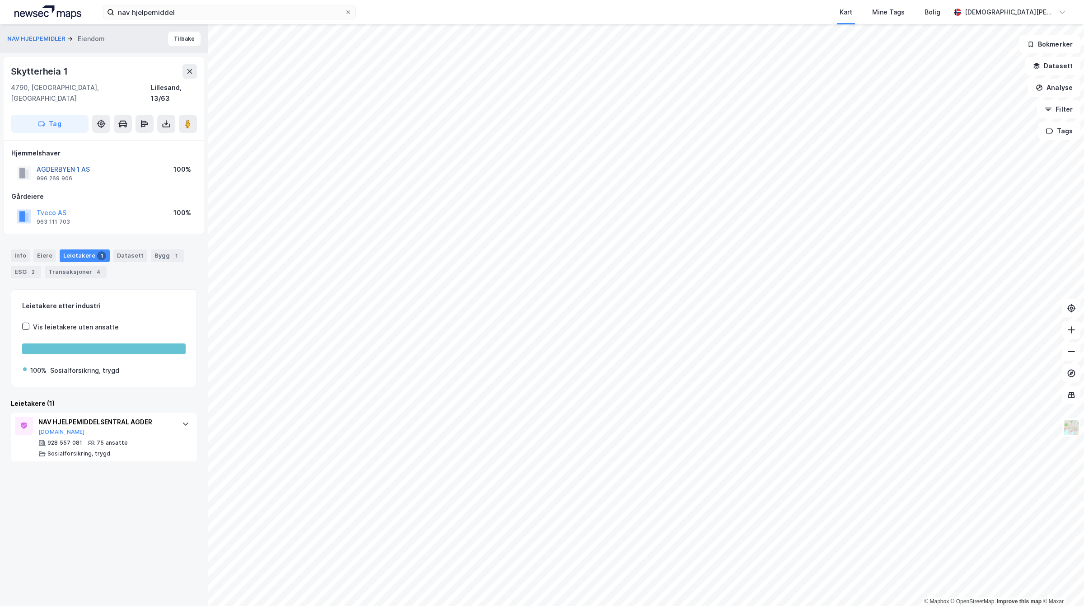
click at [0, 0] on button "AGDERBYEN 1 AS" at bounding box center [0, 0] width 0 height 0
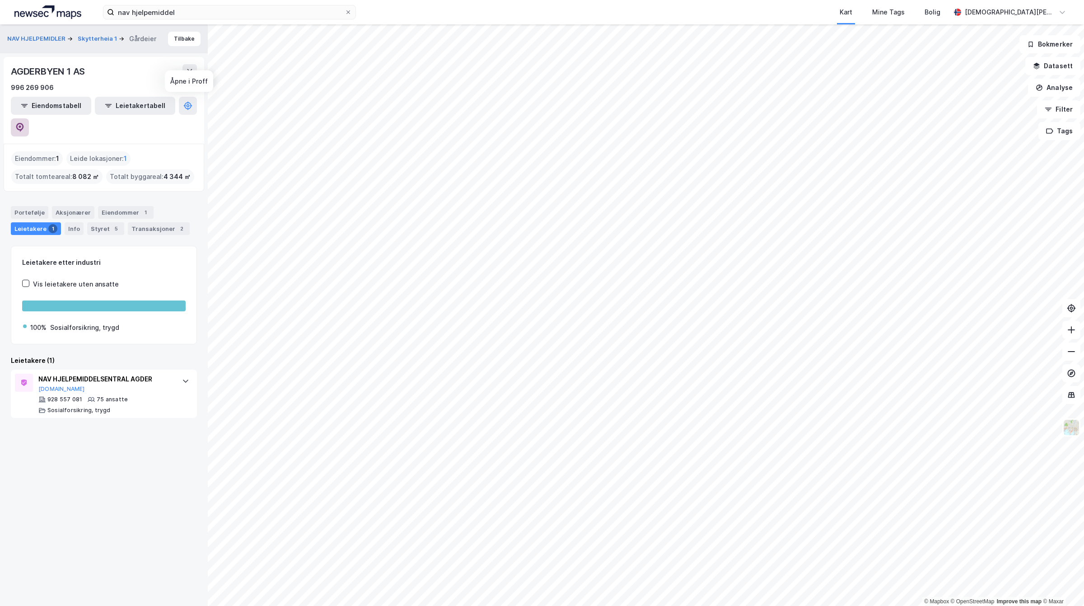
click at [24, 123] on icon at bounding box center [20, 127] width 8 height 9
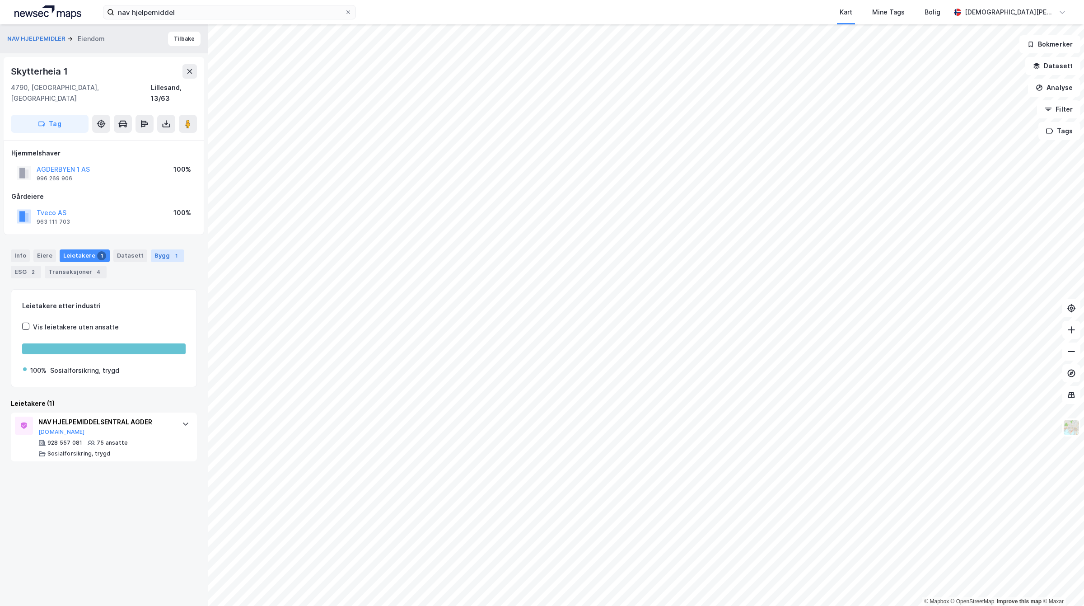
click at [156, 249] on div "Bygg 1" at bounding box center [167, 255] width 33 height 13
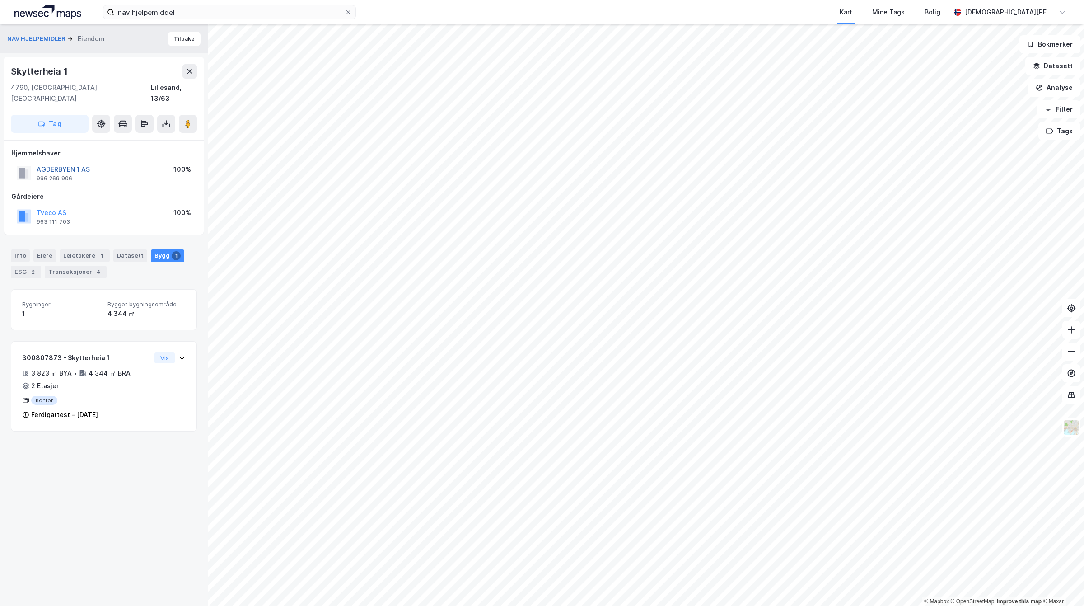
click at [0, 0] on button "AGDERBYEN 1 AS" at bounding box center [0, 0] width 0 height 0
click at [118, 457] on div "NAV HJELPEMIDLER Eiendom Tilbake Skytterheia 1 4790, [GEOGRAPHIC_DATA], Agder L…" at bounding box center [104, 315] width 208 height 582
click at [213, 16] on input "nav hjelpemiddel" at bounding box center [229, 12] width 230 height 14
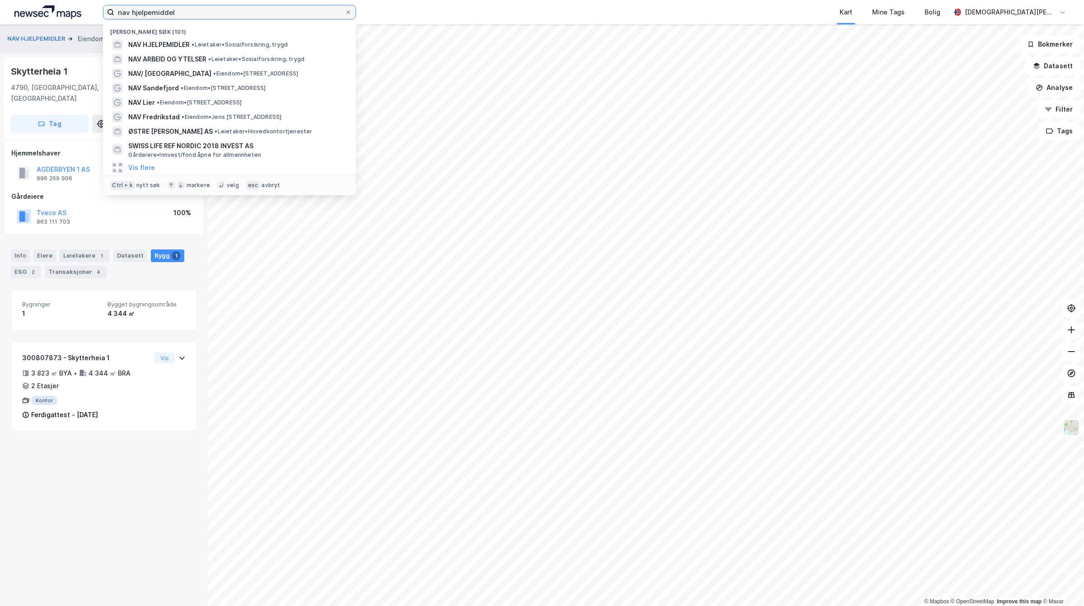
click at [194, 8] on input "nav hjelpemiddel" at bounding box center [229, 12] width 230 height 14
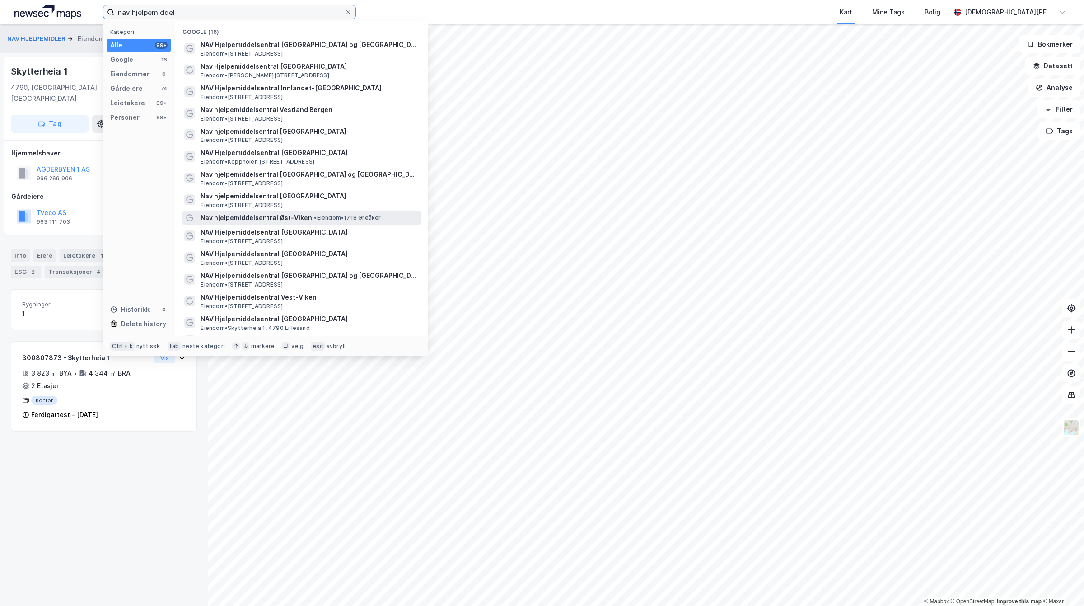
scroll to position [263, 0]
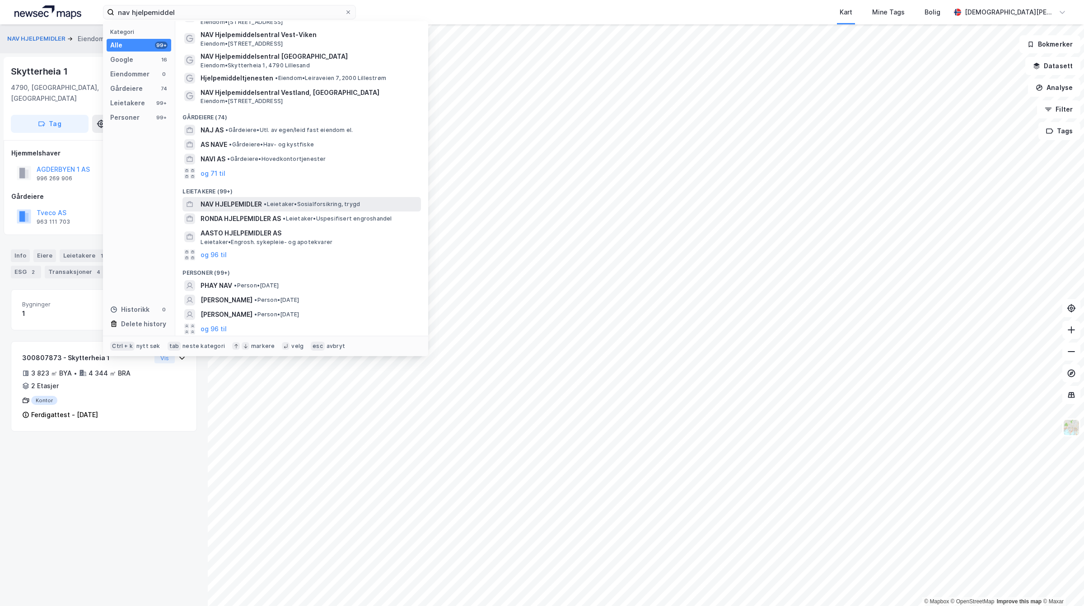
click at [272, 209] on div "NAV HJELPEMIDLER • Leietaker • Sosialforsikring, trygd" at bounding box center [310, 204] width 219 height 11
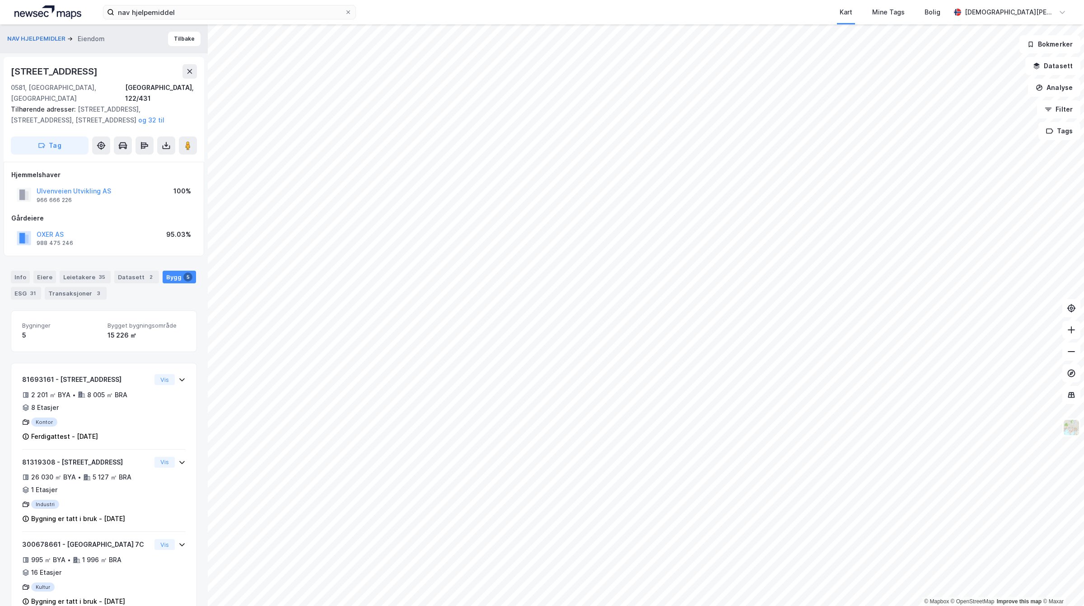
click at [211, 20] on div "nav hjelpemiddel Kart Mine Tags Bolig [PERSON_NAME]" at bounding box center [542, 12] width 1084 height 24
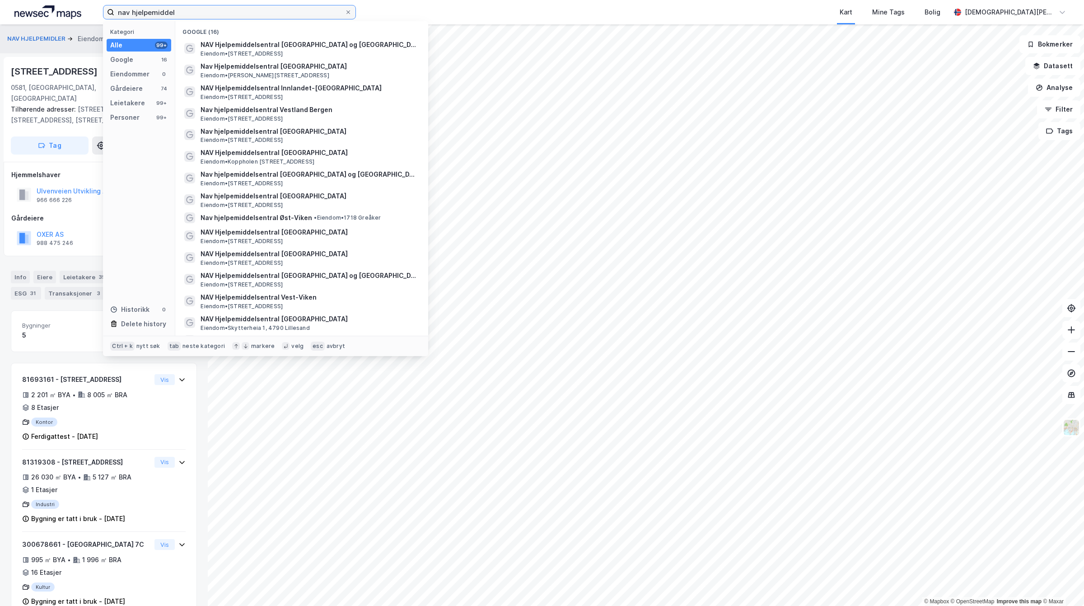
click at [209, 16] on input "nav hjelpemiddel" at bounding box center [229, 12] width 230 height 14
click at [252, 84] on span "NAV Hjelpemiddelsentral Innlandet-[GEOGRAPHIC_DATA]" at bounding box center [309, 88] width 217 height 11
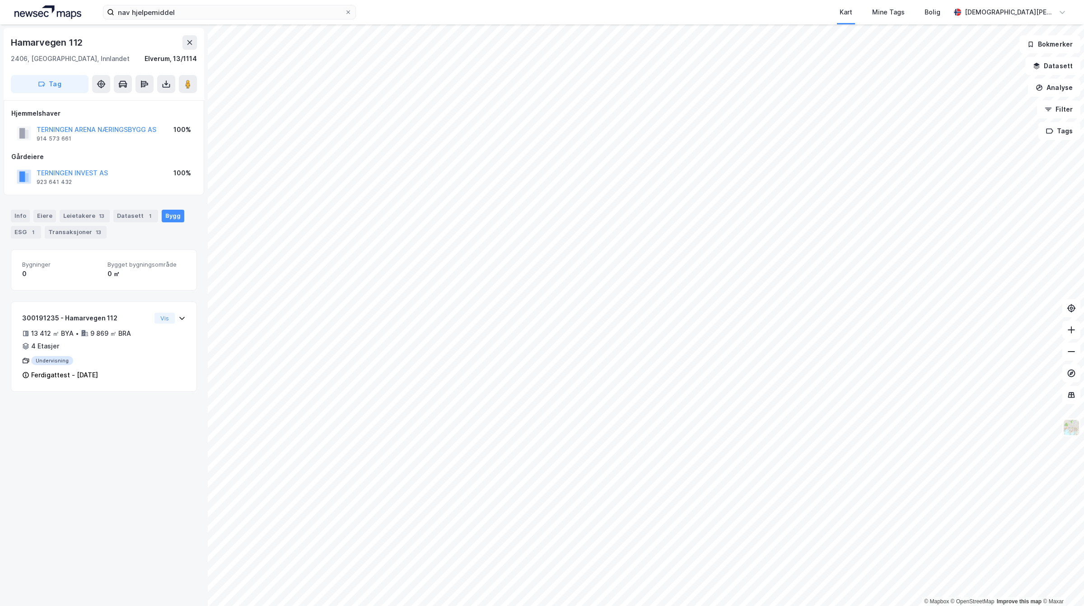
click at [209, 3] on div "nav hjelpemiddel Kart Mine Tags Bolig [PERSON_NAME]" at bounding box center [542, 12] width 1084 height 24
click at [210, 7] on input "nav hjelpemiddel" at bounding box center [229, 12] width 230 height 14
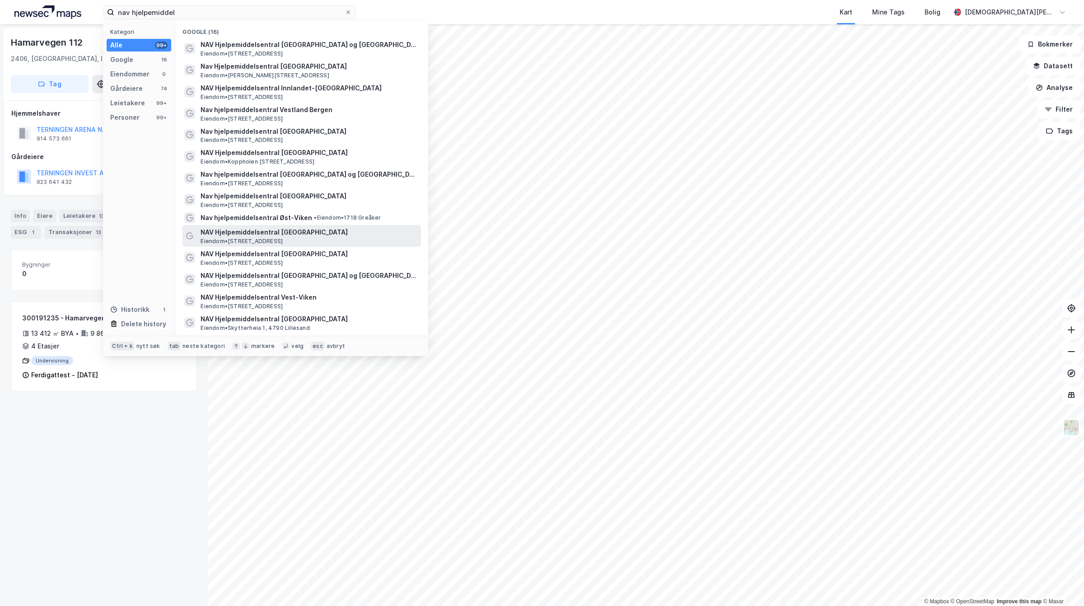
click at [339, 229] on span "NAV Hjelpemiddelsentral [GEOGRAPHIC_DATA]" at bounding box center [309, 232] width 217 height 11
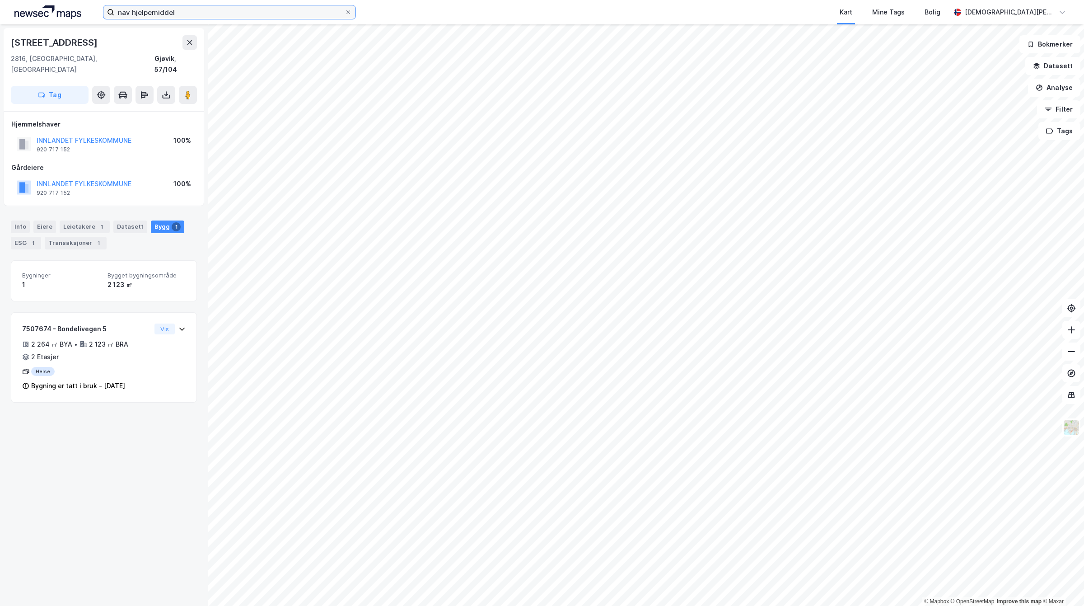
click at [268, 9] on input "nav hjelpemiddel" at bounding box center [229, 12] width 230 height 14
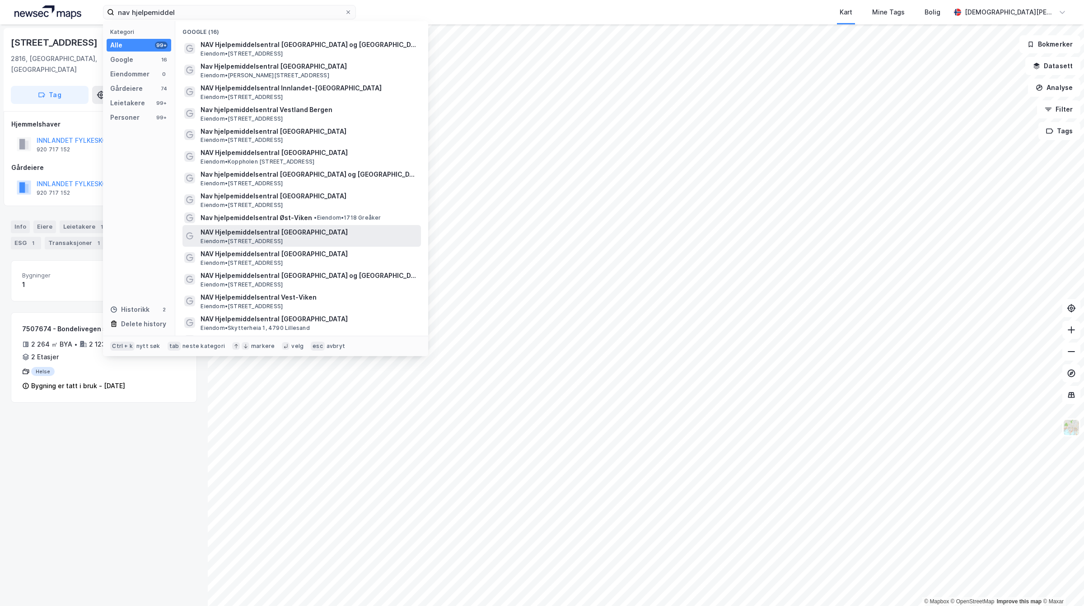
click at [262, 236] on span "NAV Hjelpemiddelsentral [GEOGRAPHIC_DATA]" at bounding box center [309, 232] width 217 height 11
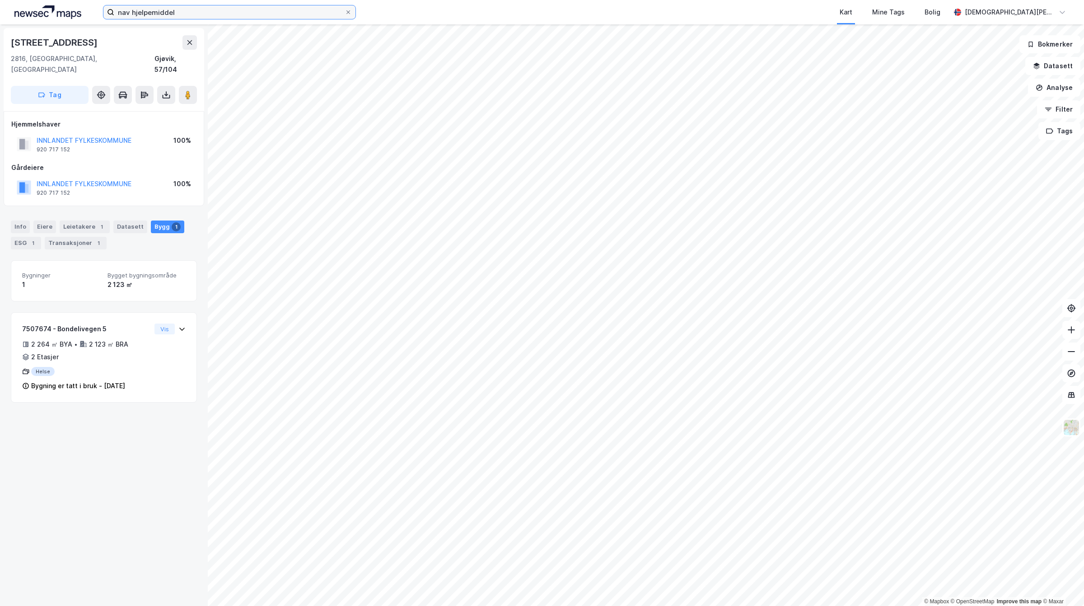
click at [256, 12] on input "nav hjelpemiddel" at bounding box center [229, 12] width 230 height 14
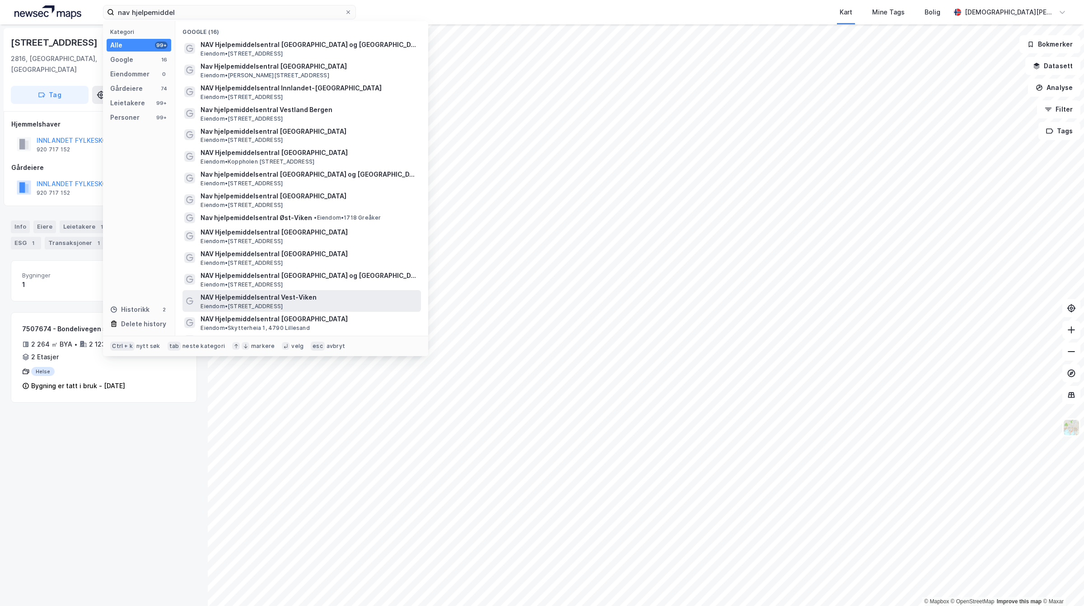
click at [321, 300] on span "NAV Hjelpemiddelsentral Vest-Viken" at bounding box center [309, 297] width 217 height 11
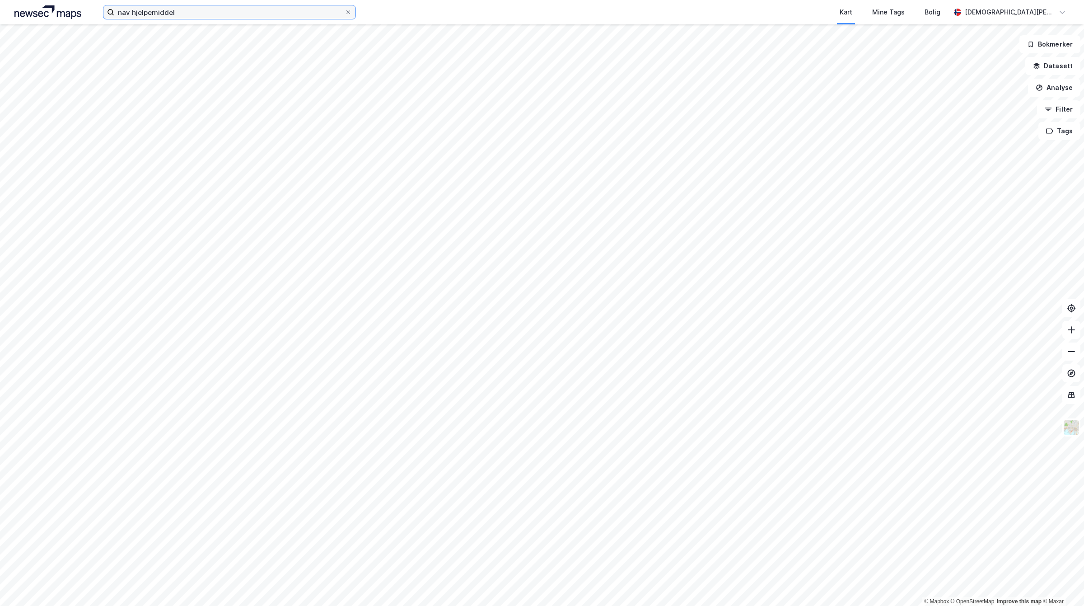
click at [244, 14] on input "nav hjelpemiddel" at bounding box center [229, 12] width 230 height 14
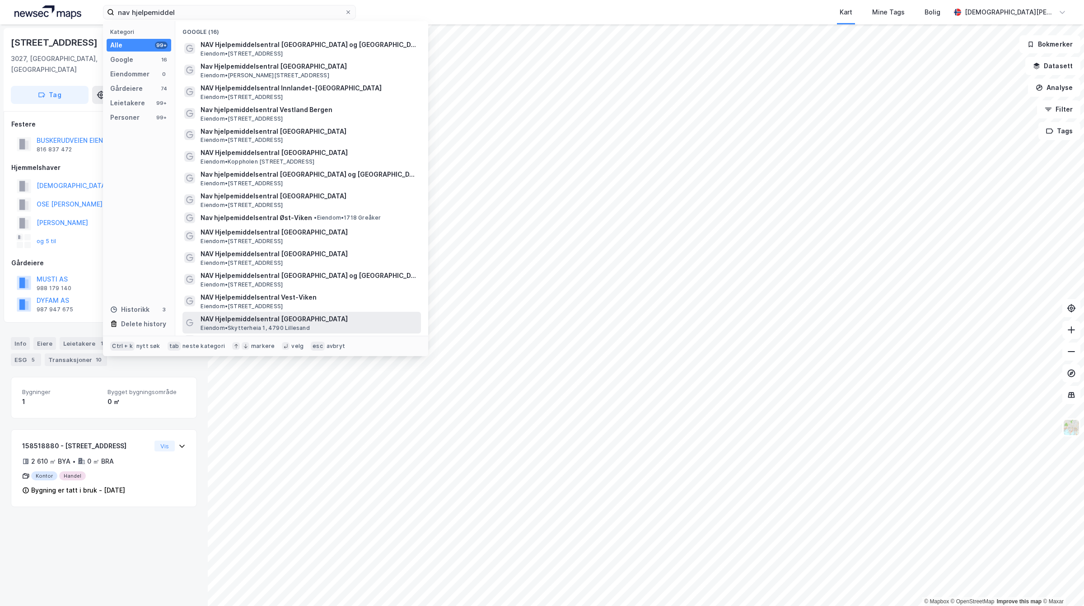
click at [308, 312] on div "NAV Hjelpemiddelsentral Agder Eiendom • [STREET_ADDRESS]" at bounding box center [302, 323] width 239 height 22
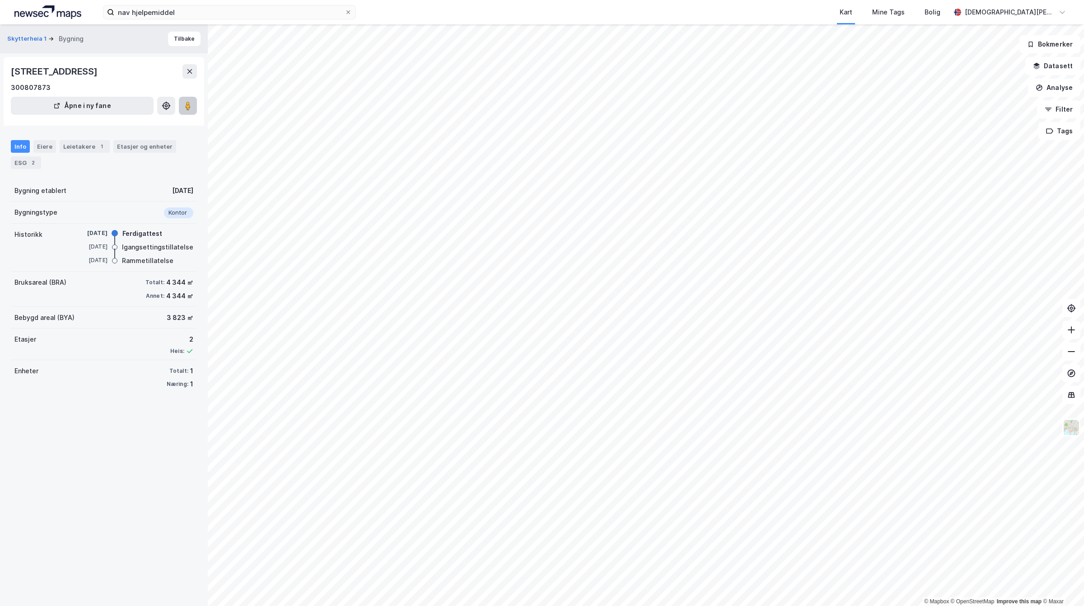
click at [188, 103] on image at bounding box center [187, 105] width 5 height 9
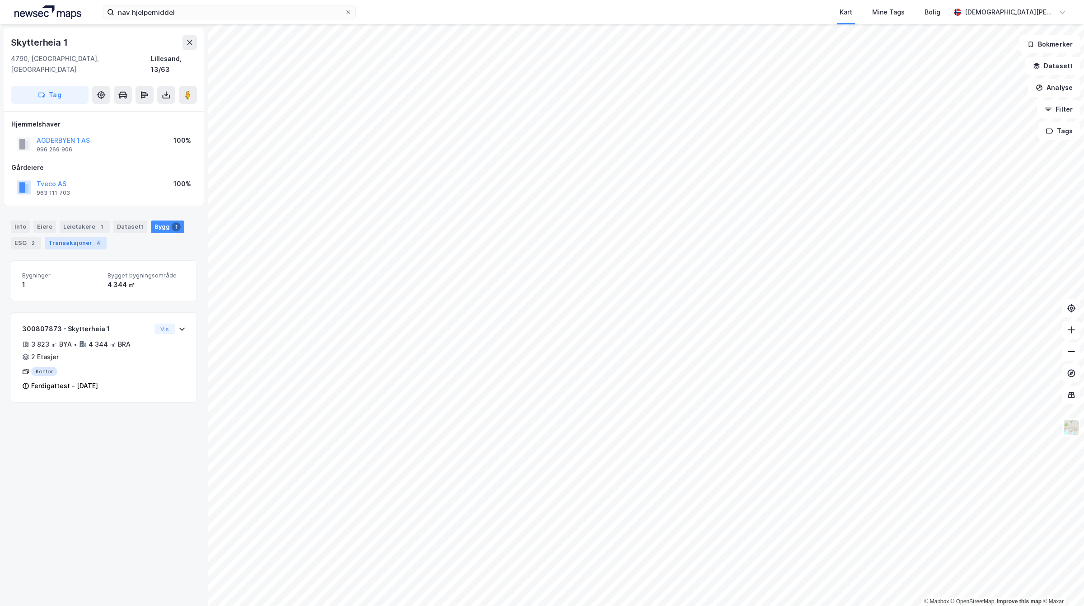
click at [72, 237] on div "Transaksjoner 4" at bounding box center [76, 243] width 62 height 13
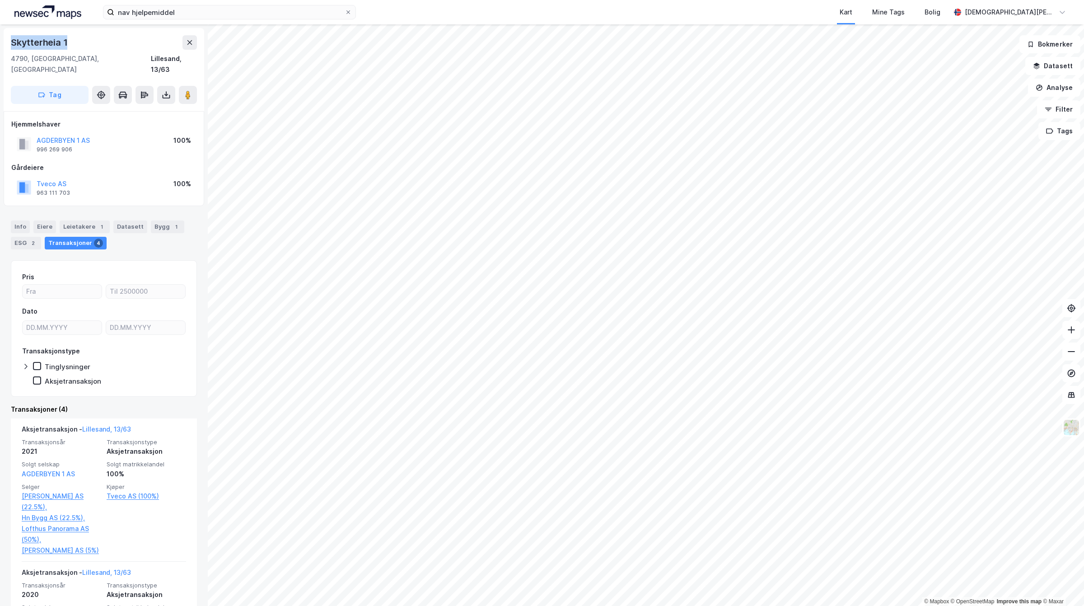
drag, startPoint x: 23, startPoint y: 32, endPoint x: 0, endPoint y: 30, distance: 22.7
click at [0, 30] on div "Skytterheia 1 4790, [GEOGRAPHIC_DATA], Agder Lillesand, 13/63 Tag Hjemmelshaver…" at bounding box center [104, 315] width 208 height 582
copy div "Skytterheia 1"
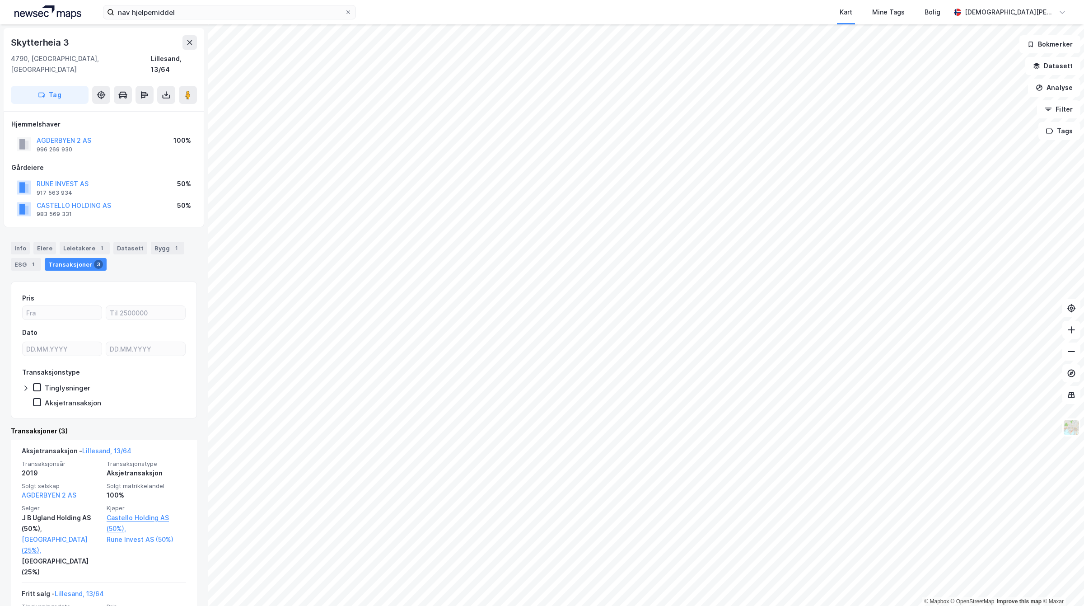
click at [57, 135] on div "AGDERBYEN 2 AS" at bounding box center [64, 140] width 55 height 11
click at [0, 0] on button "AGDERBYEN 2 AS" at bounding box center [0, 0] width 0 height 0
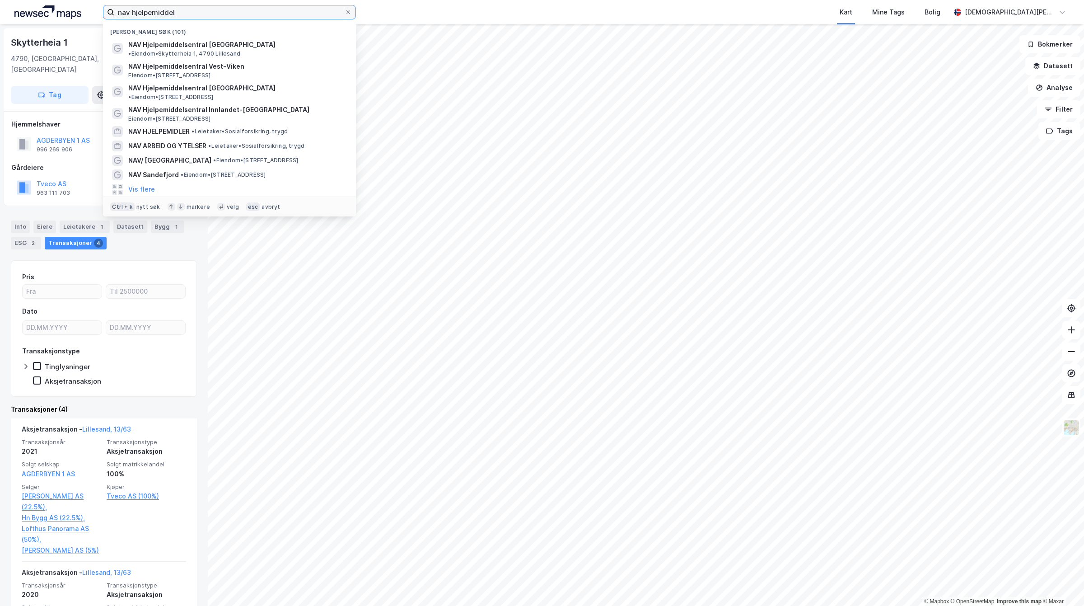
drag, startPoint x: 223, startPoint y: 17, endPoint x: 209, endPoint y: 9, distance: 15.6
click at [222, 17] on input "nav hjelpemiddel" at bounding box center [229, 12] width 230 height 14
drag, startPoint x: 209, startPoint y: 9, endPoint x: 0, endPoint y: 8, distance: 209.2
click at [0, 8] on div "nav hjelpemiddel Nylige søk (101) NAV Hjelpemiddelsentral Agder • Eiendom • [ST…" at bounding box center [542, 12] width 1084 height 24
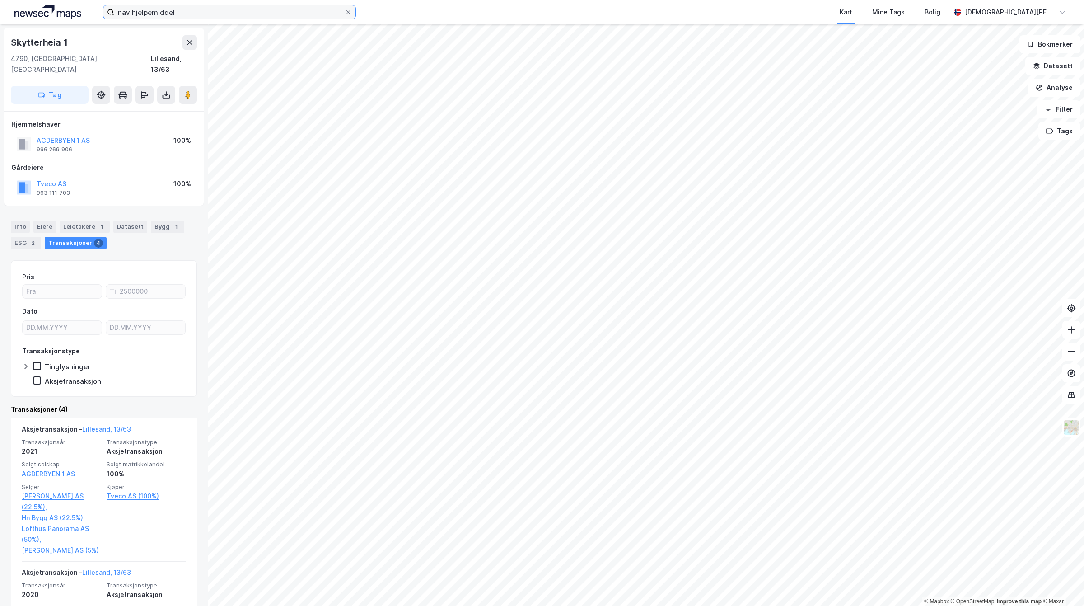
click at [230, 7] on input "nav hjelpemiddel" at bounding box center [229, 12] width 230 height 14
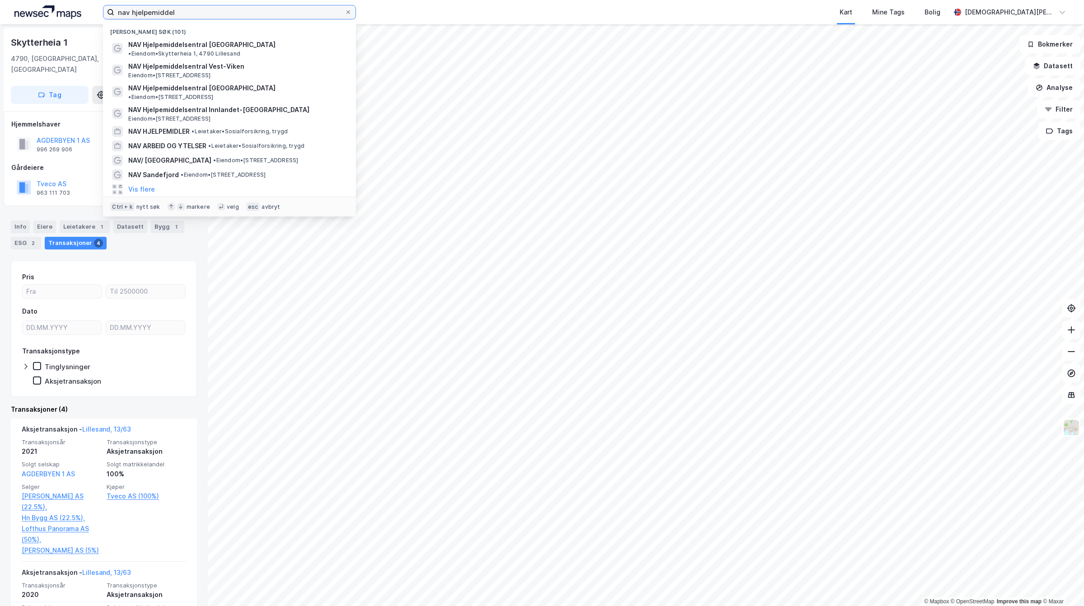
click at [218, 14] on input "nav hjelpemiddel" at bounding box center [229, 12] width 230 height 14
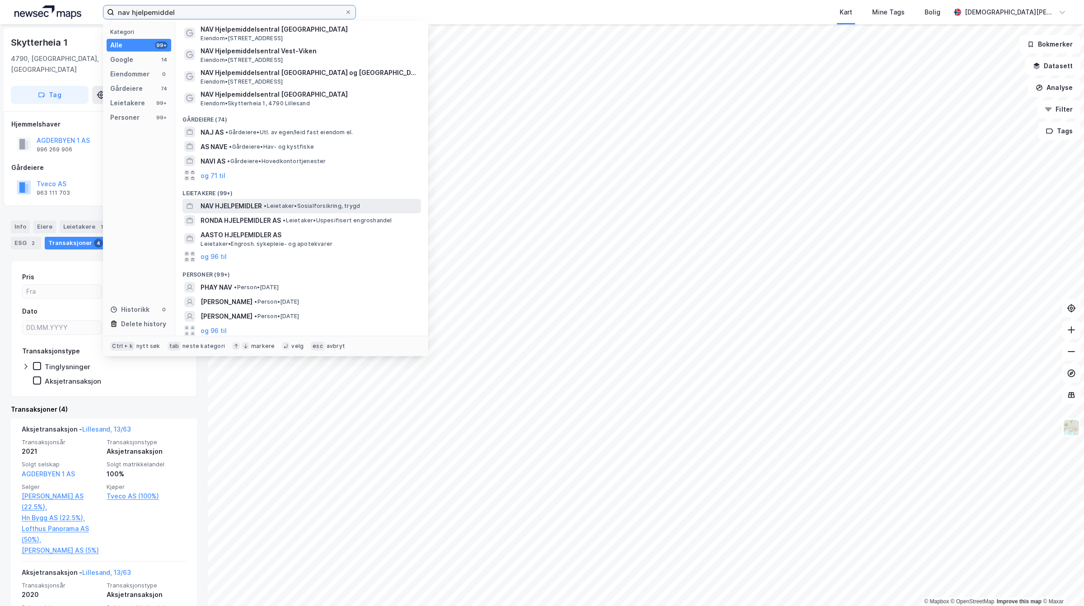
scroll to position [226, 0]
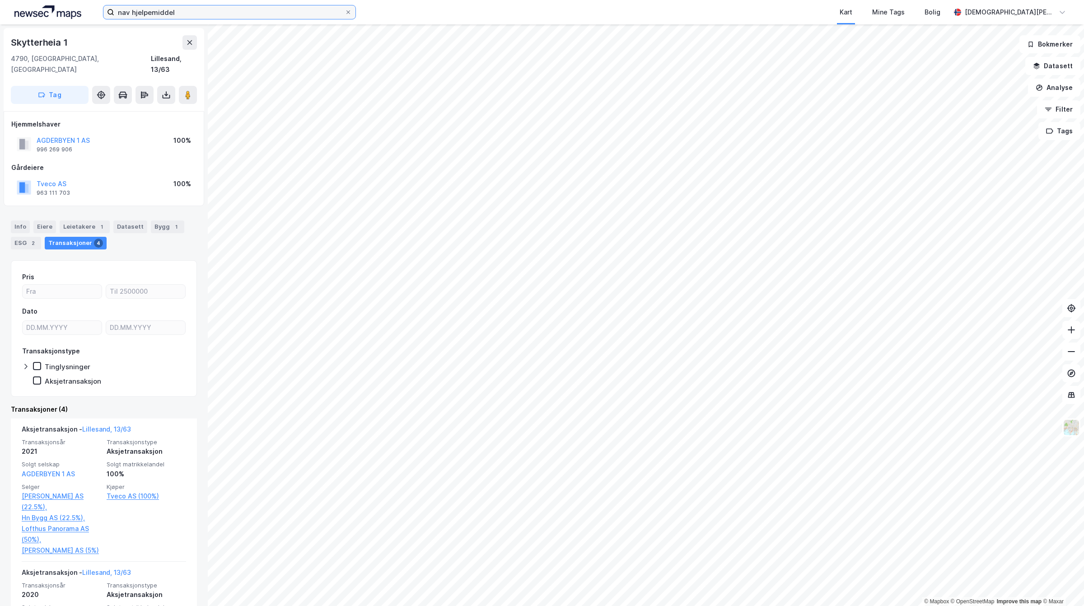
click at [341, 13] on input "nav hjelpemiddel" at bounding box center [229, 12] width 230 height 14
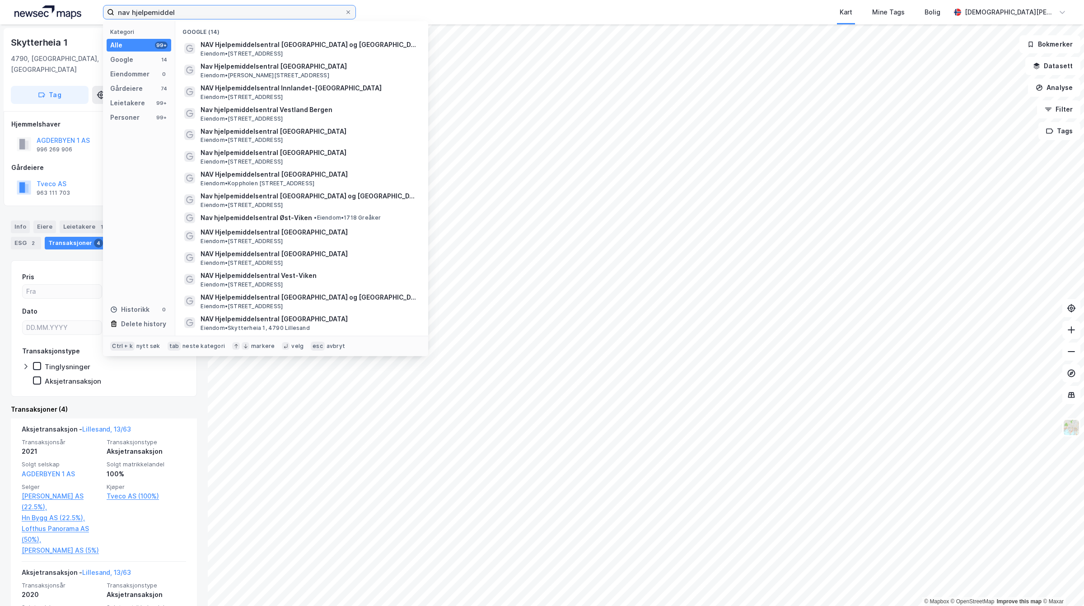
drag, startPoint x: 273, startPoint y: 14, endPoint x: 3, endPoint y: 14, distance: 270.2
click at [4, 14] on div "nav hjelpemiddel Kategori Alle 99+ Google 14 Eiendommer 0 Gårdeiere 74 Leietake…" at bounding box center [542, 12] width 1084 height 24
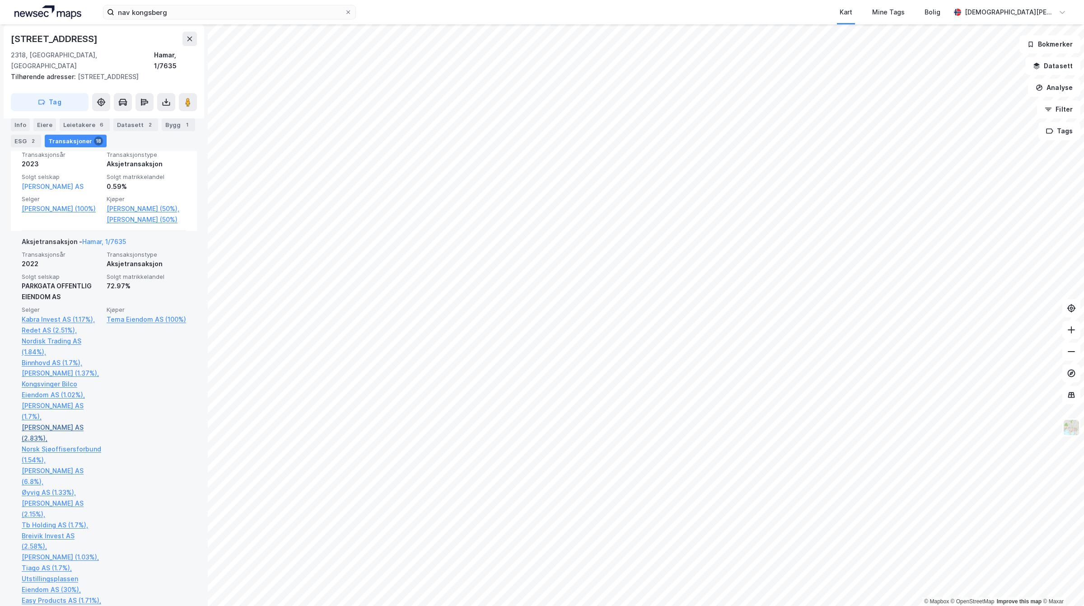
scroll to position [282, 0]
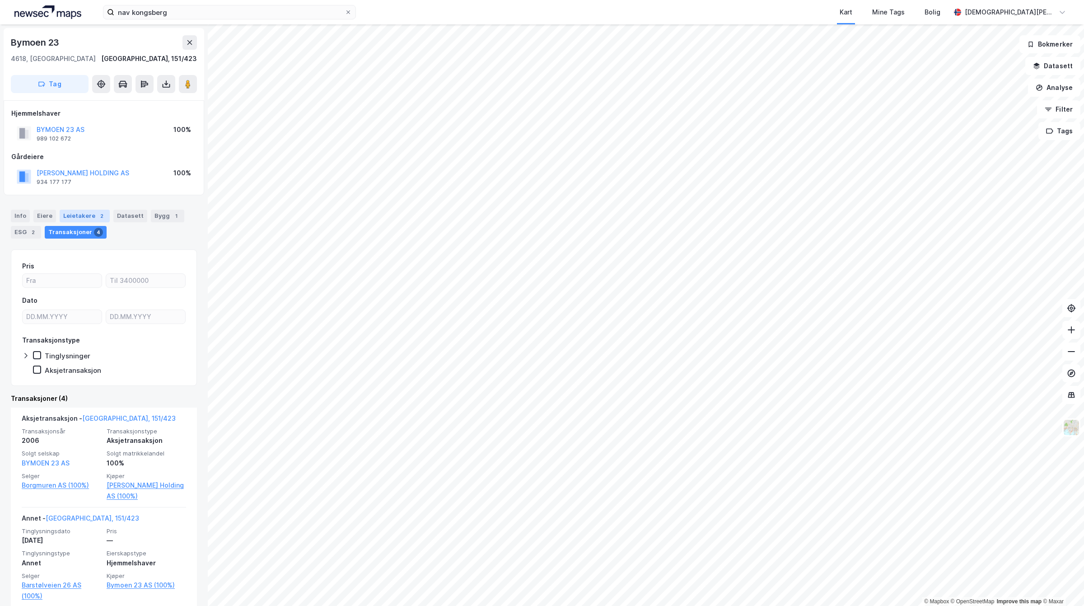
click at [65, 215] on div "Leietakere 2" at bounding box center [85, 216] width 50 height 13
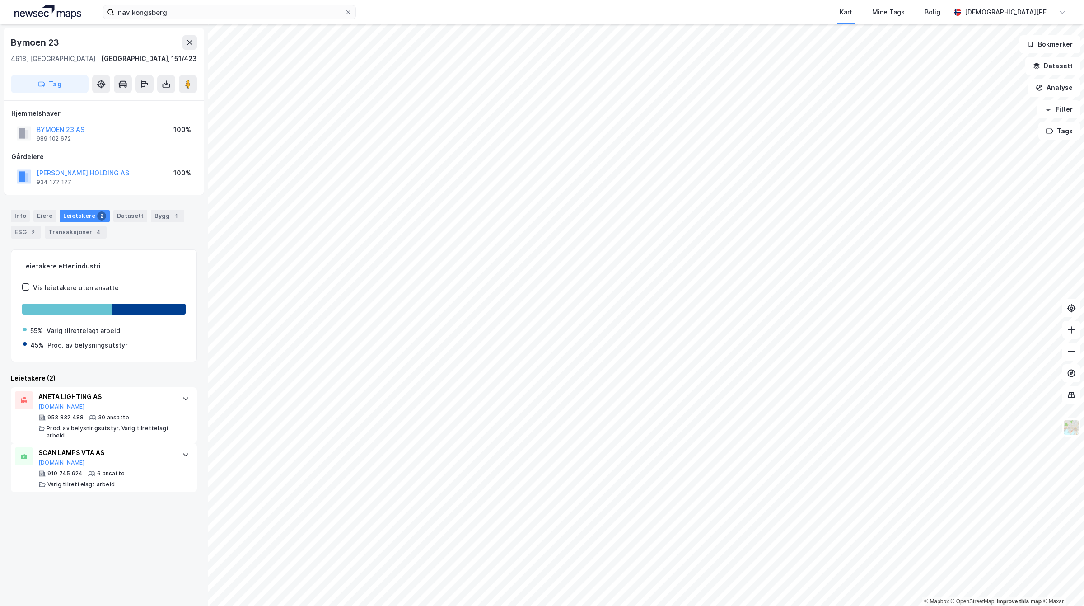
click at [770, 605] on html "nav kongsberg Kart Mine Tags Bolig [PERSON_NAME] © Mapbox © OpenStreetMap Impro…" at bounding box center [542, 303] width 1084 height 606
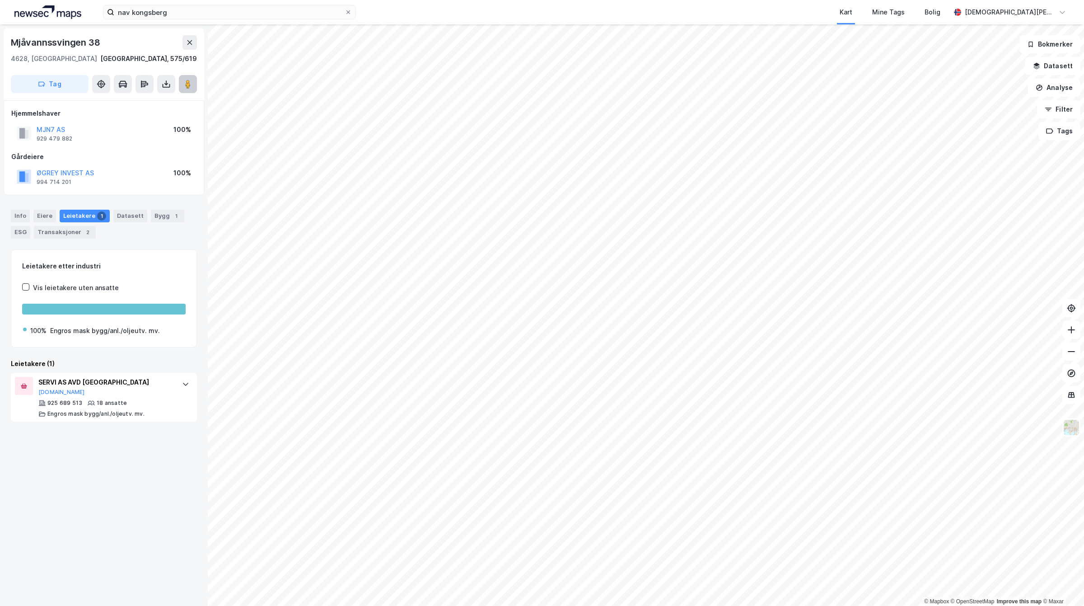
click at [191, 82] on icon at bounding box center [187, 84] width 9 height 9
click at [0, 0] on button "MJN7 AS" at bounding box center [0, 0] width 0 height 0
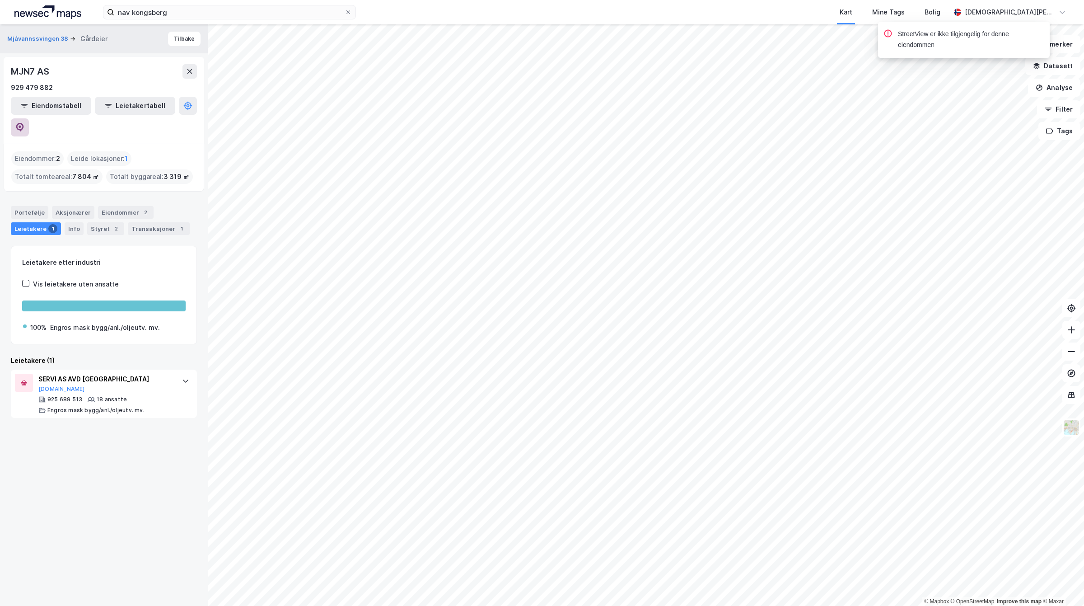
click at [24, 123] on icon at bounding box center [20, 127] width 8 height 9
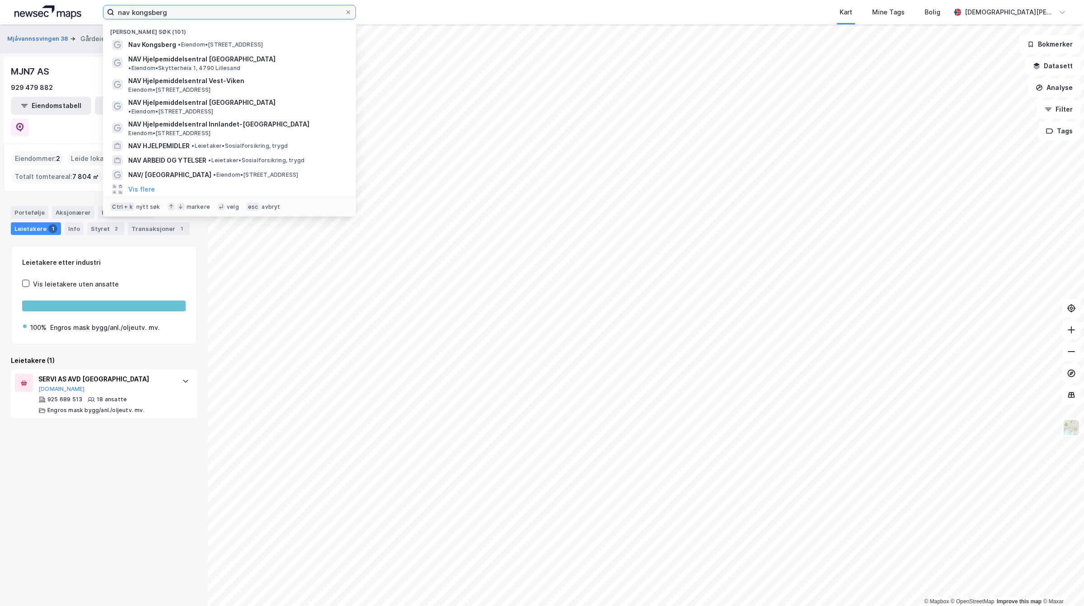
drag, startPoint x: 165, startPoint y: 10, endPoint x: -70, endPoint y: 5, distance: 235.0
click at [0, 5] on html "nav kongsberg Nylige søk (101) Nav Kongsberg • Eiendom • [STREET_ADDRESS] NAV H…" at bounding box center [542, 303] width 1084 height 606
paste input "[STREET_ADDRESS]"
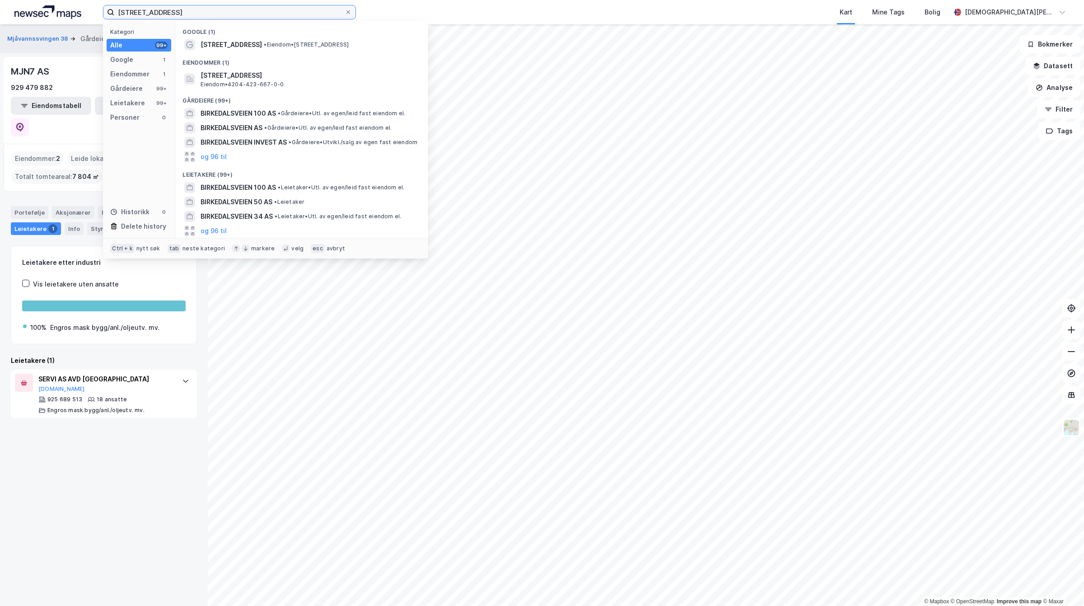
type input "[STREET_ADDRESS]"
click at [220, 36] on div "Google (1)" at bounding box center [301, 29] width 253 height 16
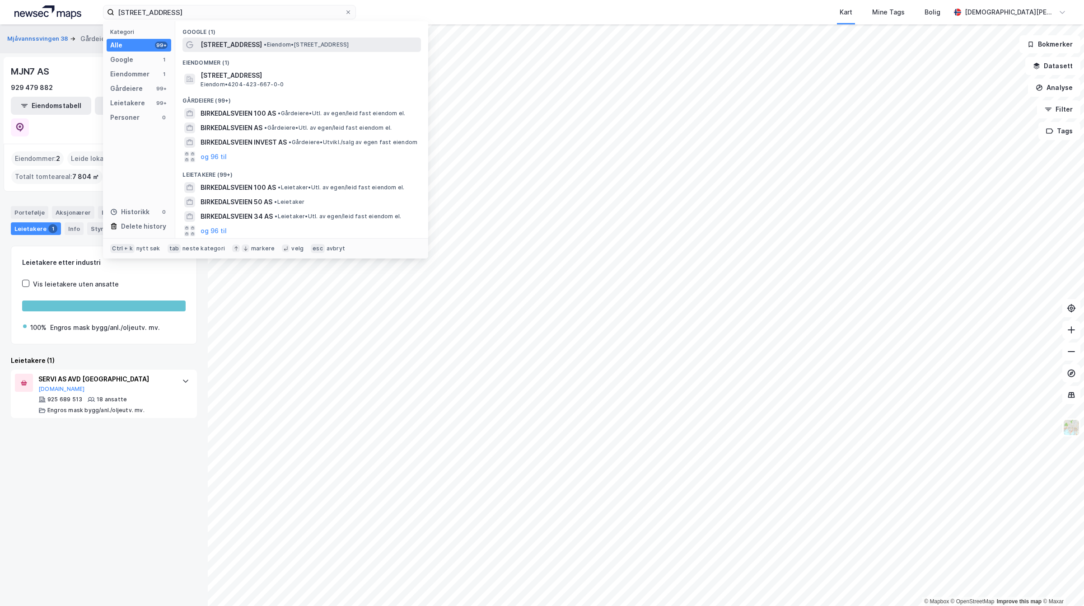
click at [224, 39] on span "[STREET_ADDRESS]" at bounding box center [231, 44] width 61 height 11
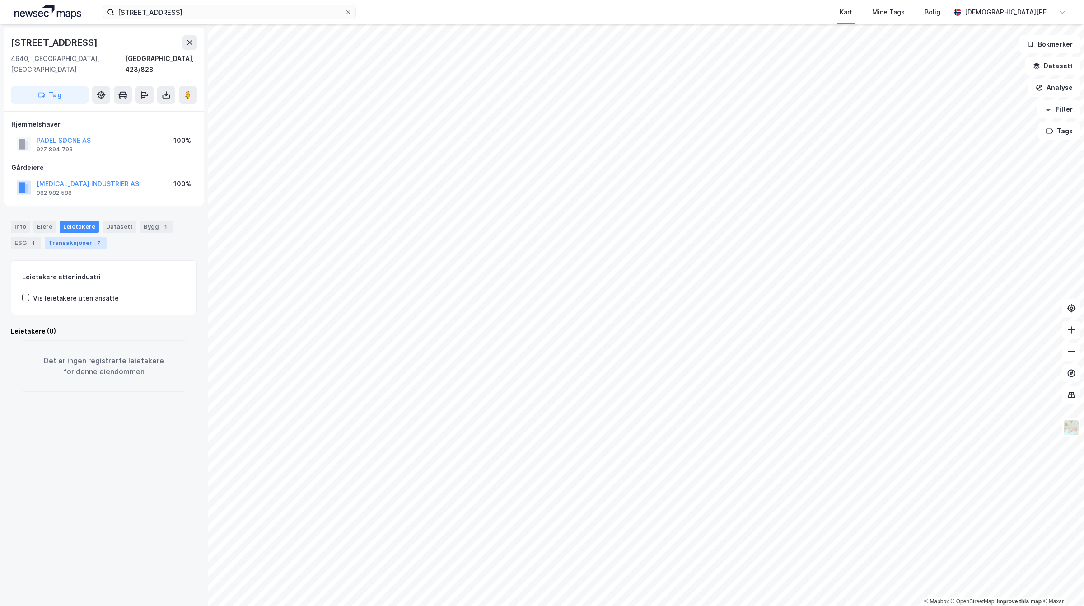
click at [70, 237] on div "Transaksjoner 7" at bounding box center [76, 243] width 62 height 13
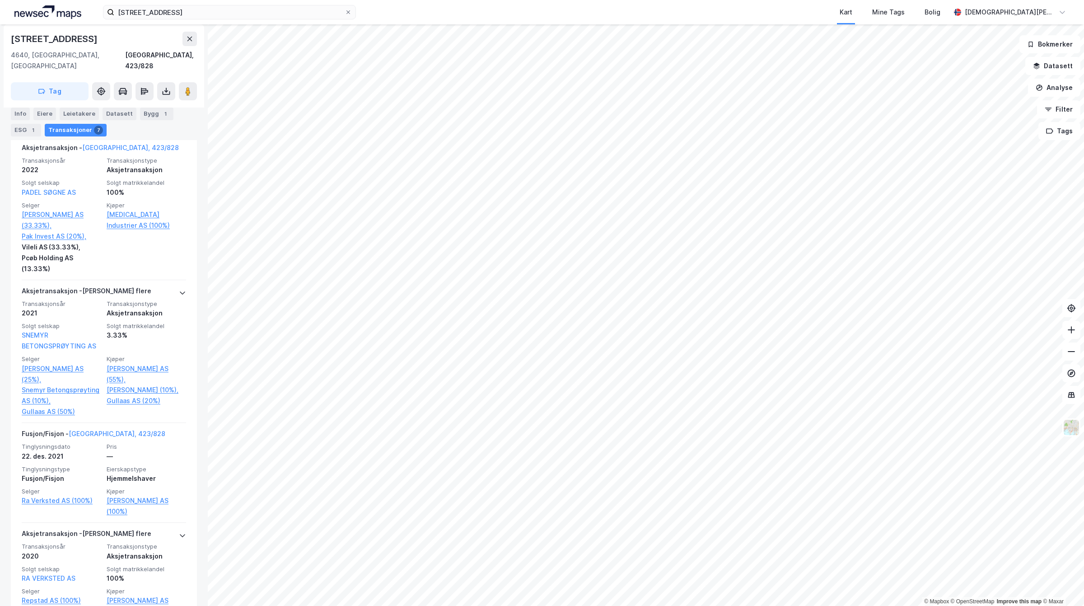
scroll to position [282, 0]
